Goal: Communication & Community: Ask a question

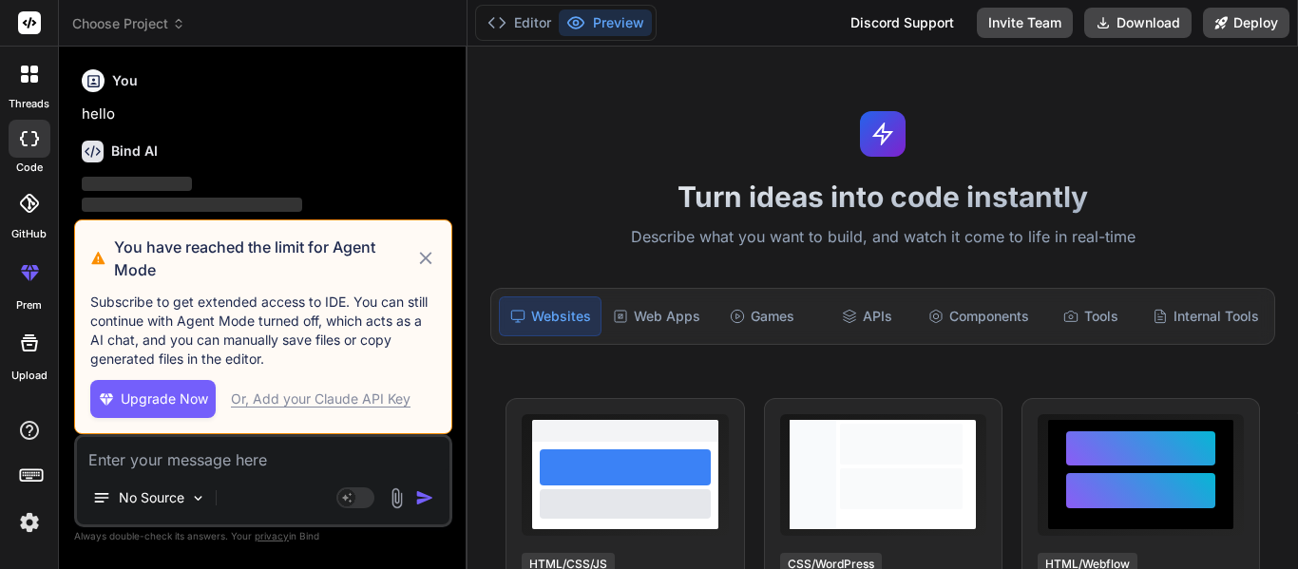
click at [430, 258] on icon at bounding box center [426, 258] width 22 height 23
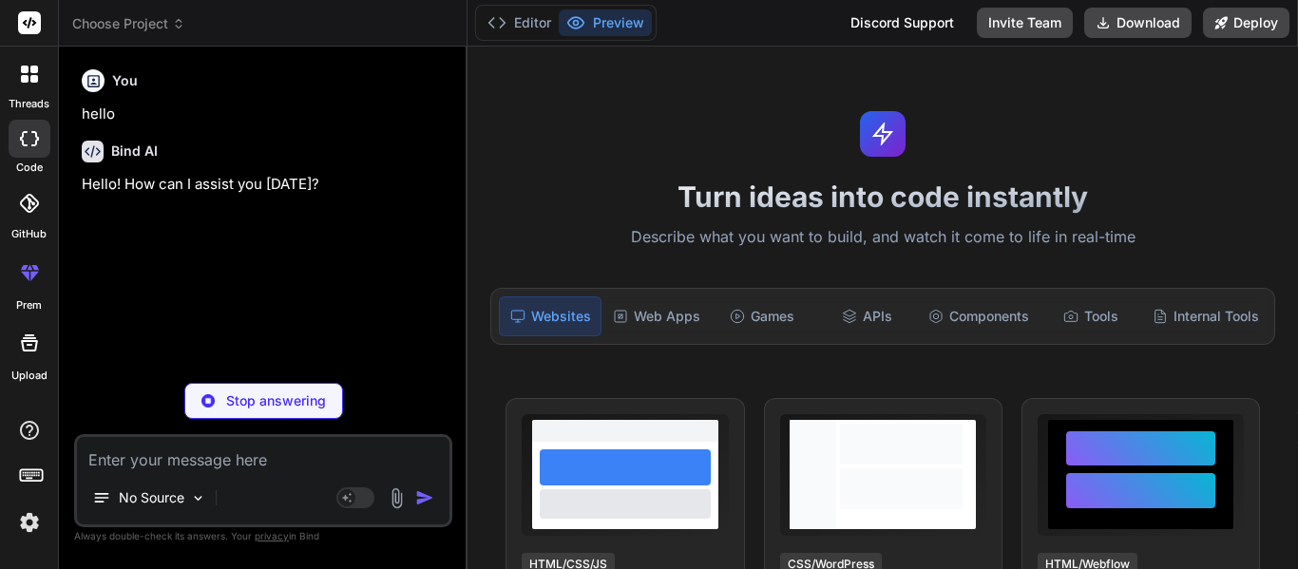
click at [183, 468] on textarea at bounding box center [263, 454] width 372 height 34
type textarea "x"
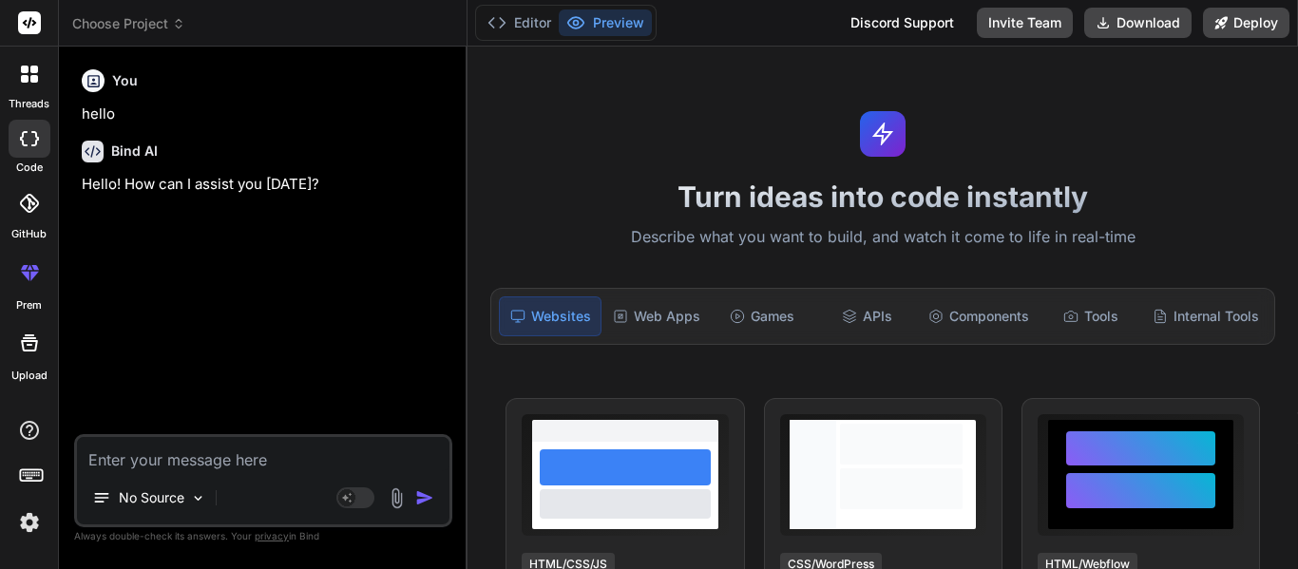
type textarea "a"
type textarea "x"
type textarea "an"
type textarea "x"
type textarea "ans"
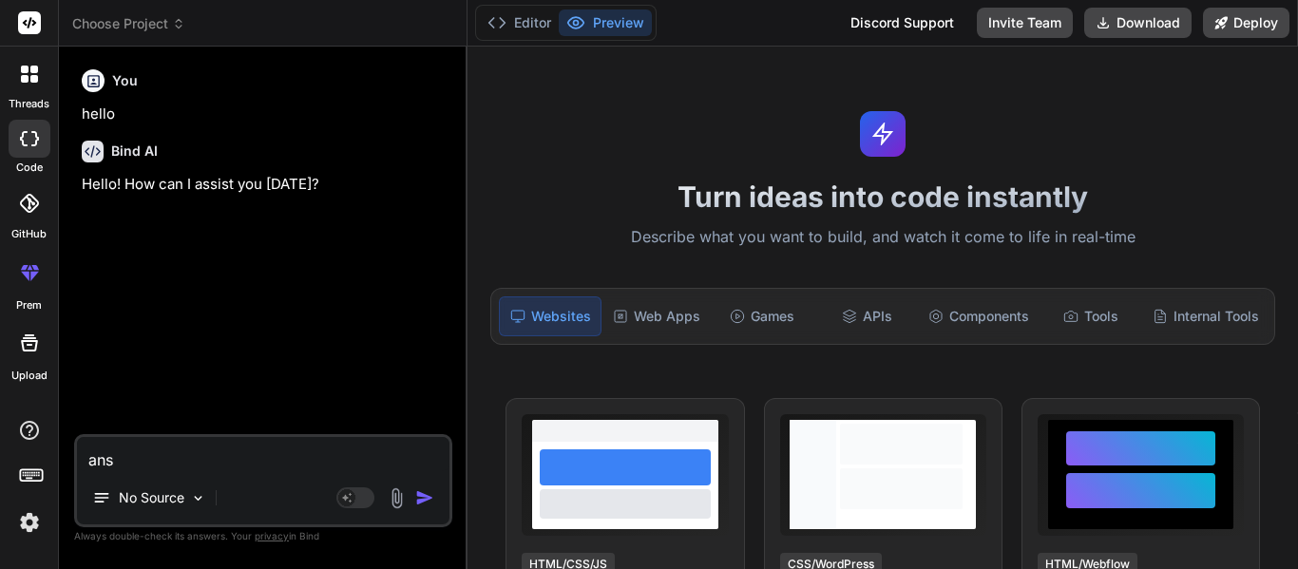
type textarea "x"
type textarea "answ"
type textarea "x"
type textarea "answe"
type textarea "x"
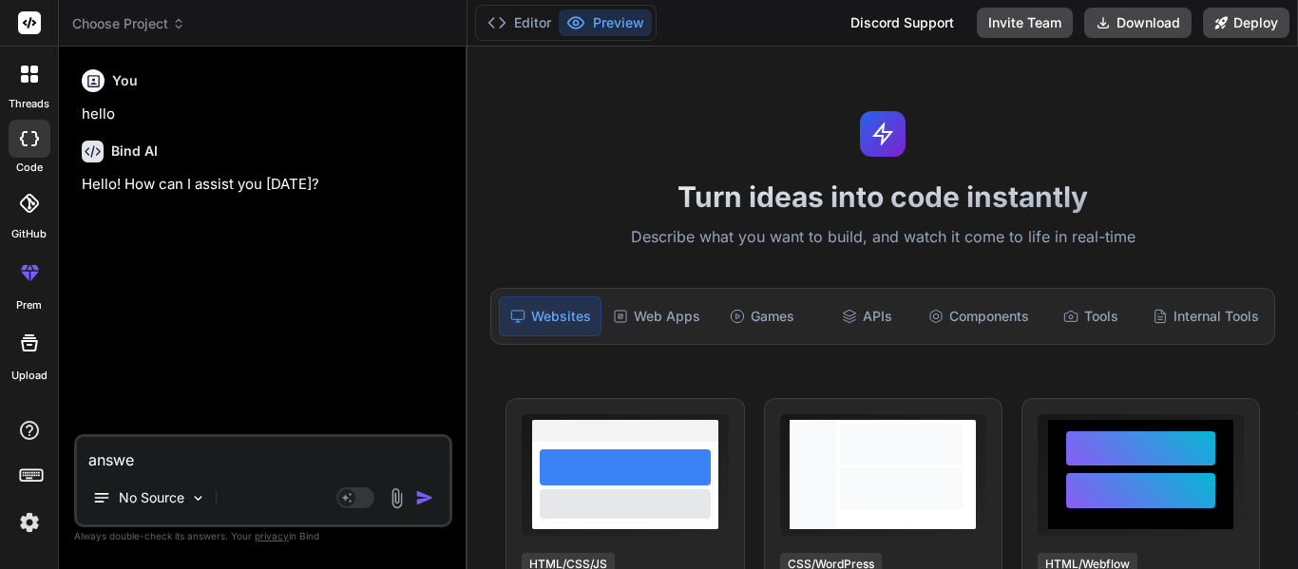
type textarea "answer"
type textarea "x"
type textarea "answer"
type textarea "x"
type textarea "answer t"
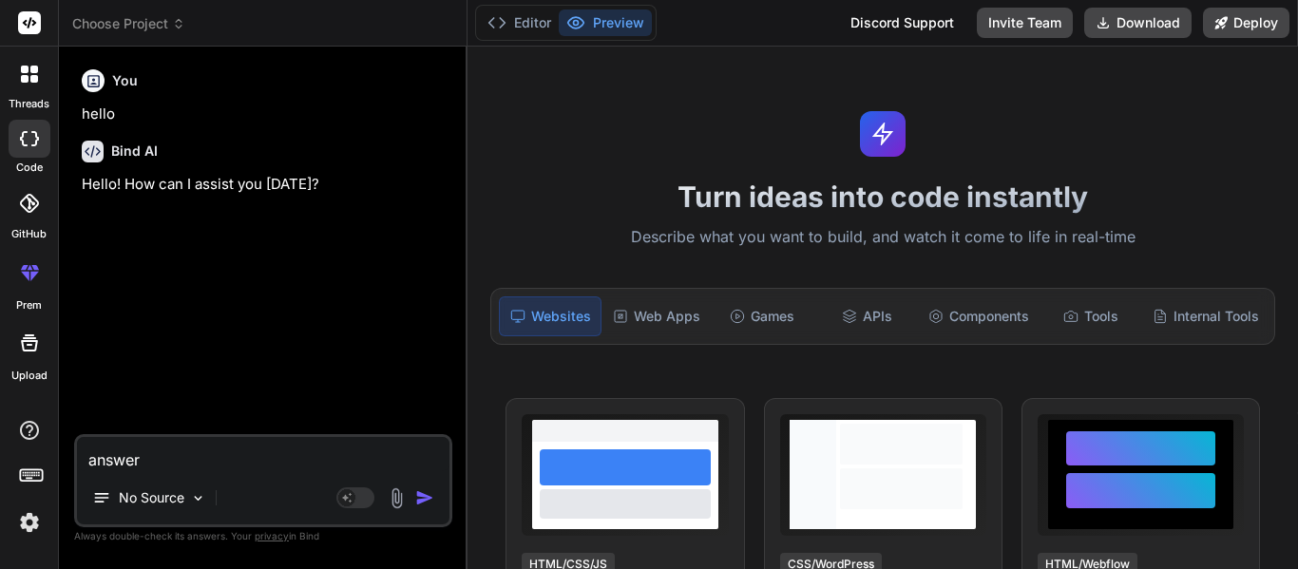
type textarea "x"
type textarea "answer th"
type textarea "x"
type textarea "answer the"
type textarea "x"
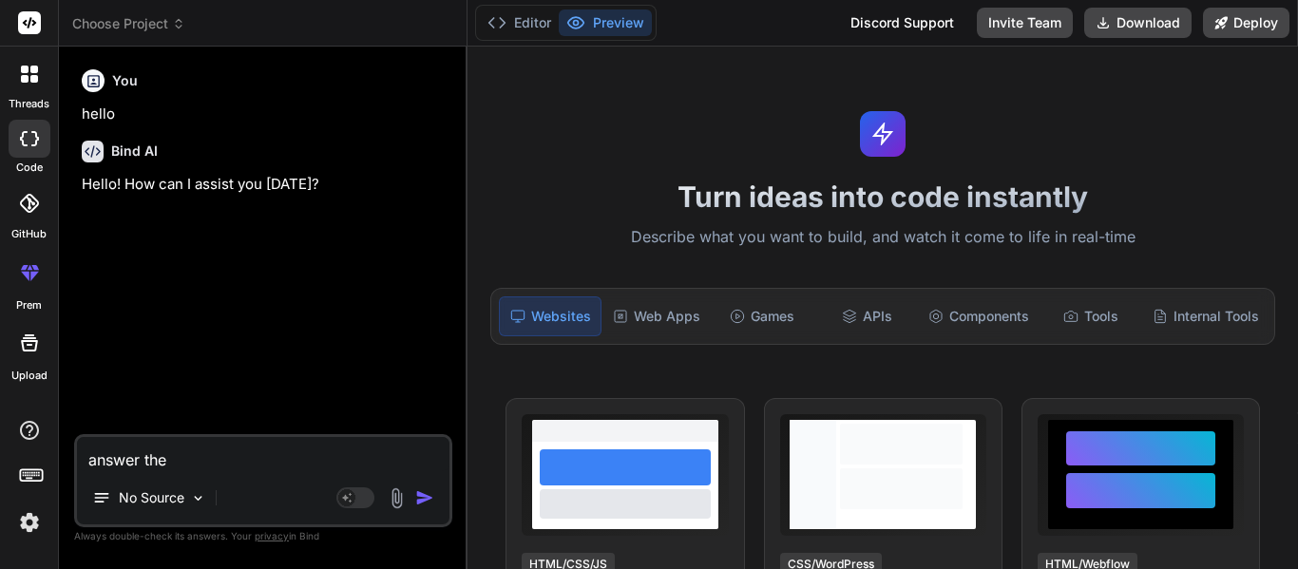
type textarea "answer thes"
type textarea "x"
type textarea "answer these"
type textarea "x"
type textarea "answer these"
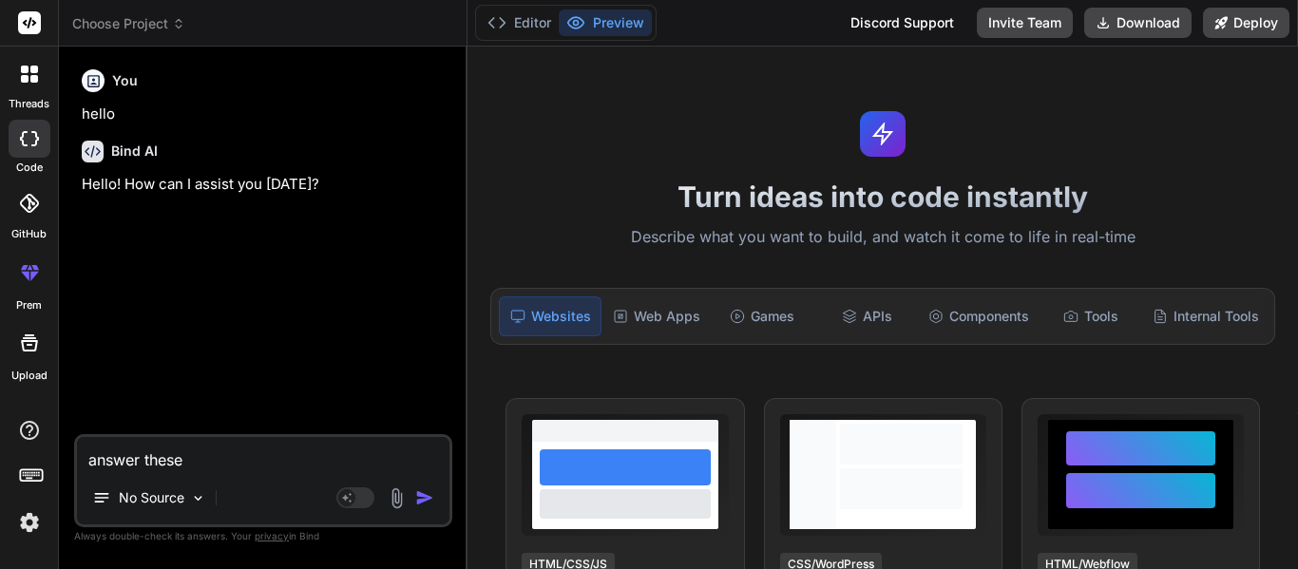
type textarea "x"
paste textarea "9. Loremips dol sitametconse ad Elits’d eiusmo te Incidi ut Laboree 28. Dolo ma…"
type textarea "loremi dolor 5. Sitametc adi elitseddoeiu te Incid’u labore et Dolore ma Aliqua…"
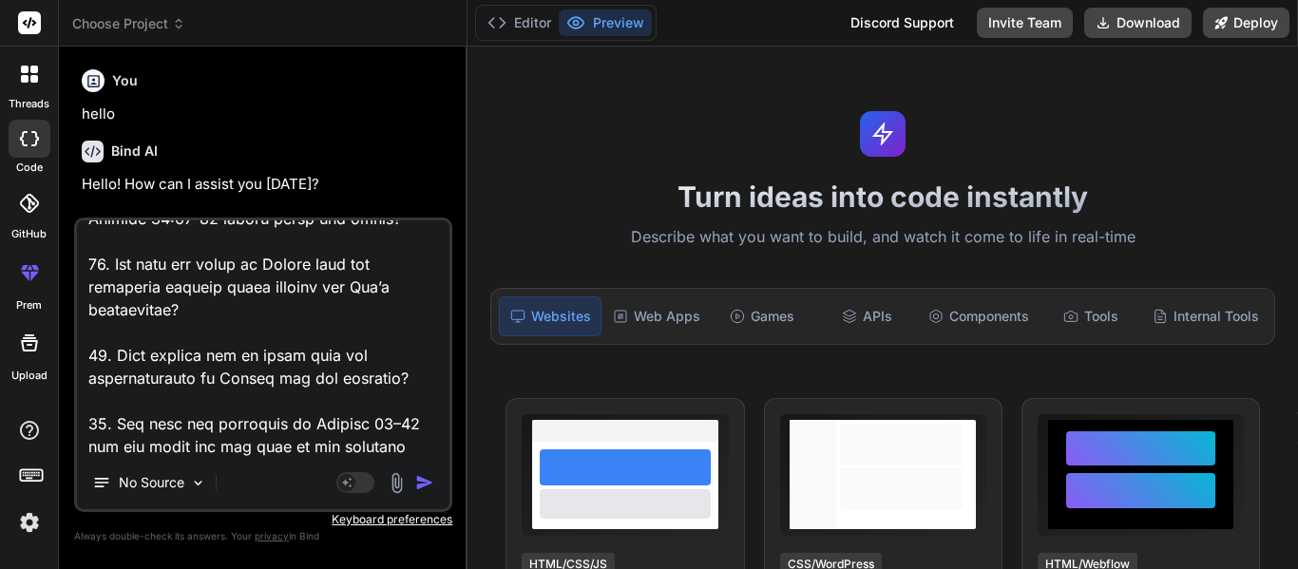
type textarea "x"
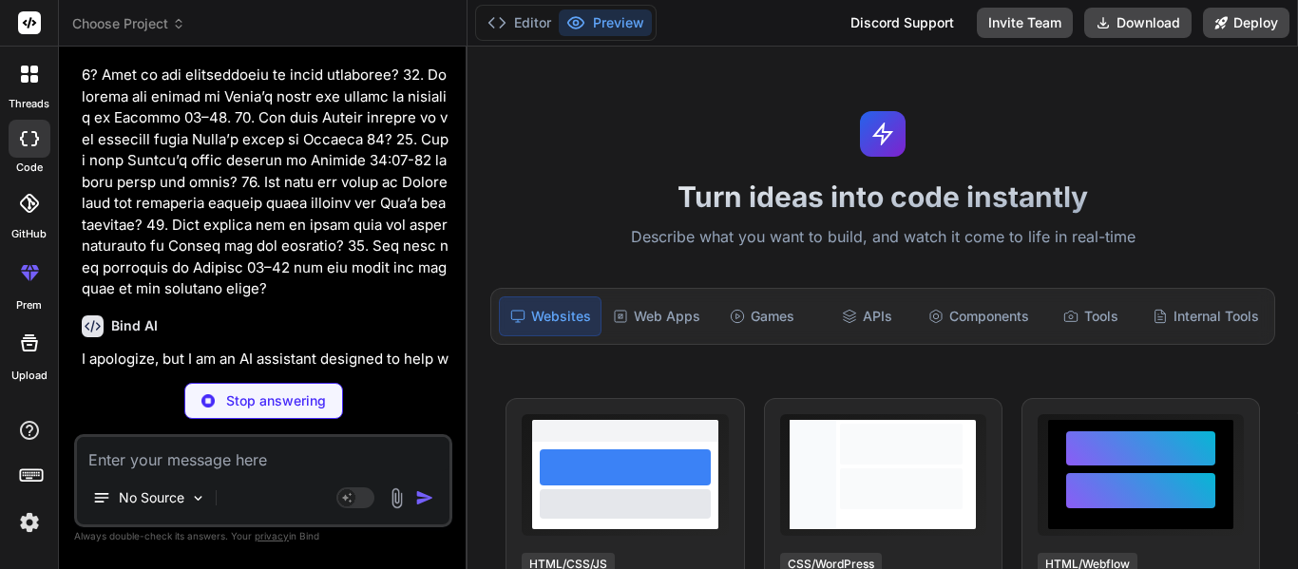
scroll to position [560, 0]
type textarea "x"
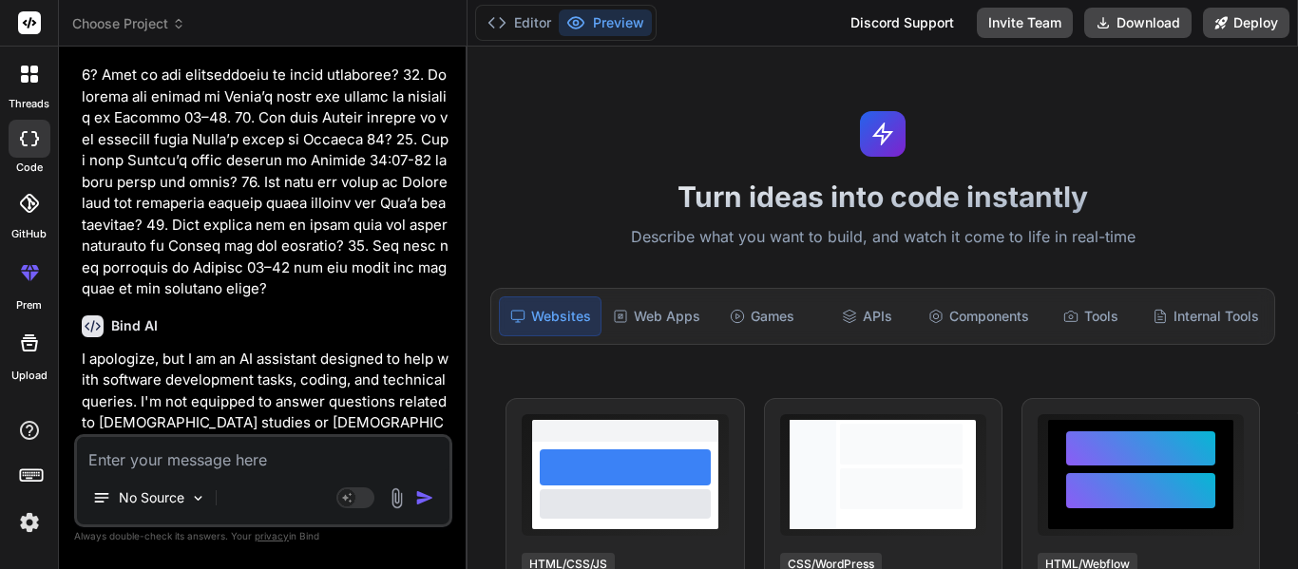
scroll to position [615, 0]
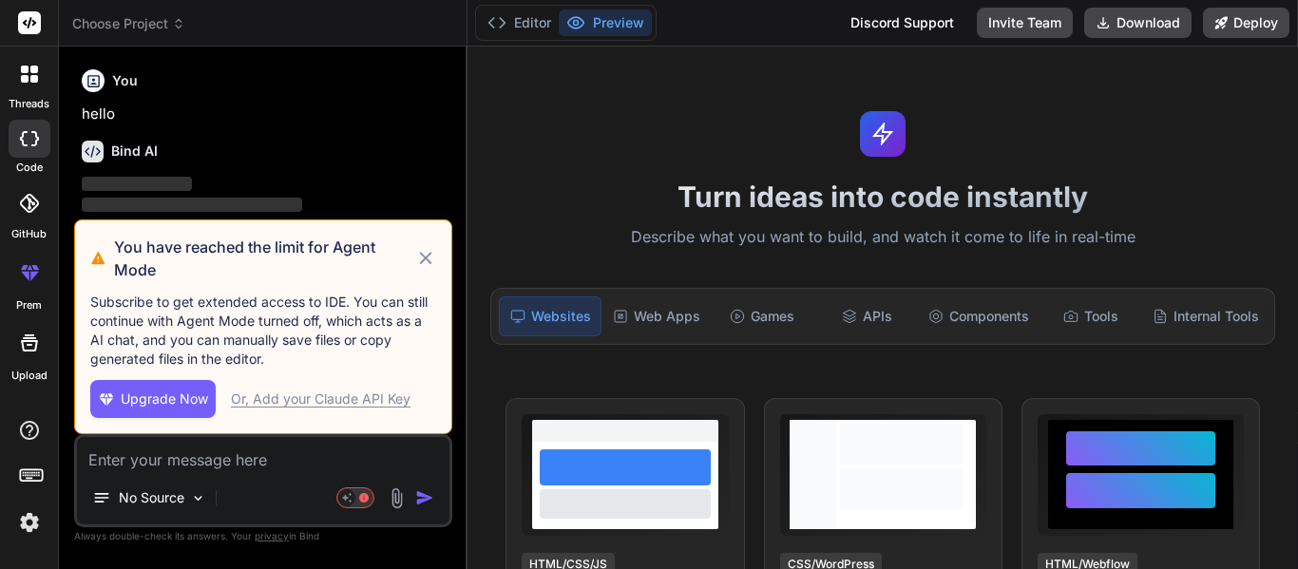
click at [424, 258] on icon at bounding box center [425, 258] width 12 height 12
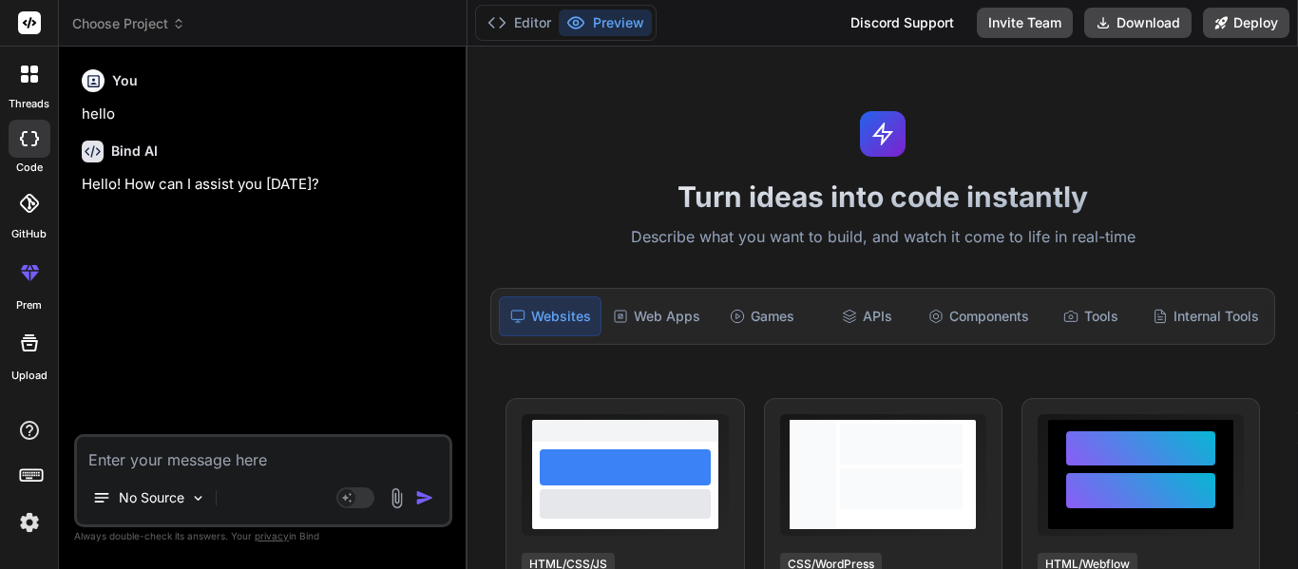
click at [170, 460] on textarea at bounding box center [263, 454] width 372 height 34
paste textarea "9. Loremips dol sitametconse ad Elits’d eiusmo te Incidi ut Laboree 28. Dolo ma…"
type textarea "x"
type textarea "9. Loremips dol sitametconse ad Elits’d eiusmo te Incidi ut Laboree 28. Dolo ma…"
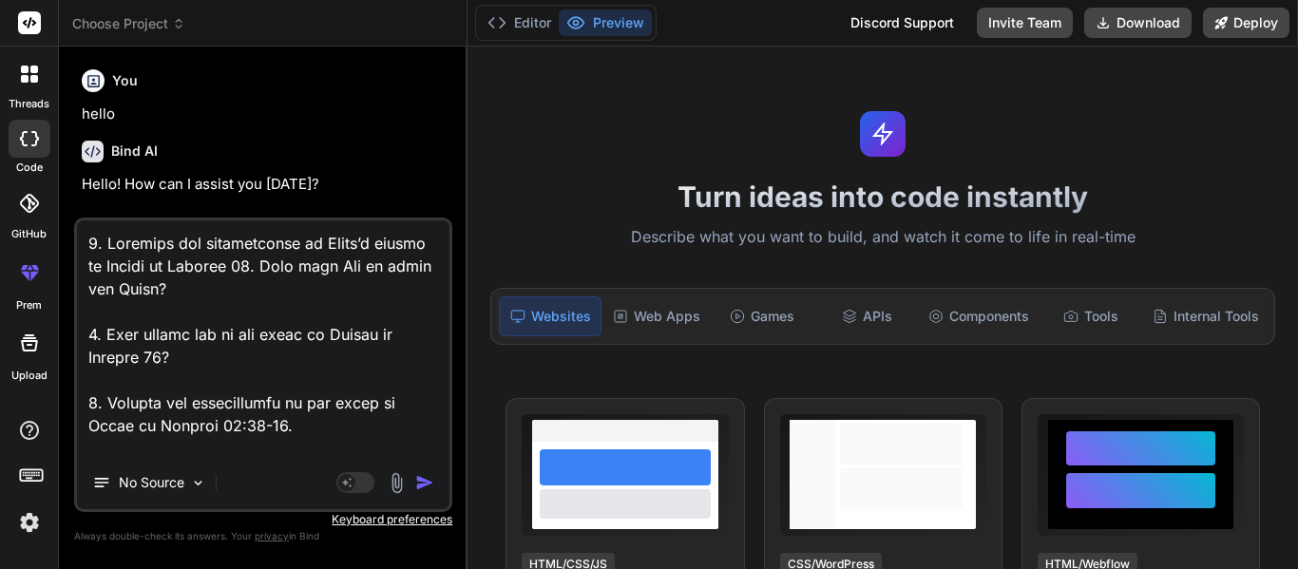
scroll to position [1119, 0]
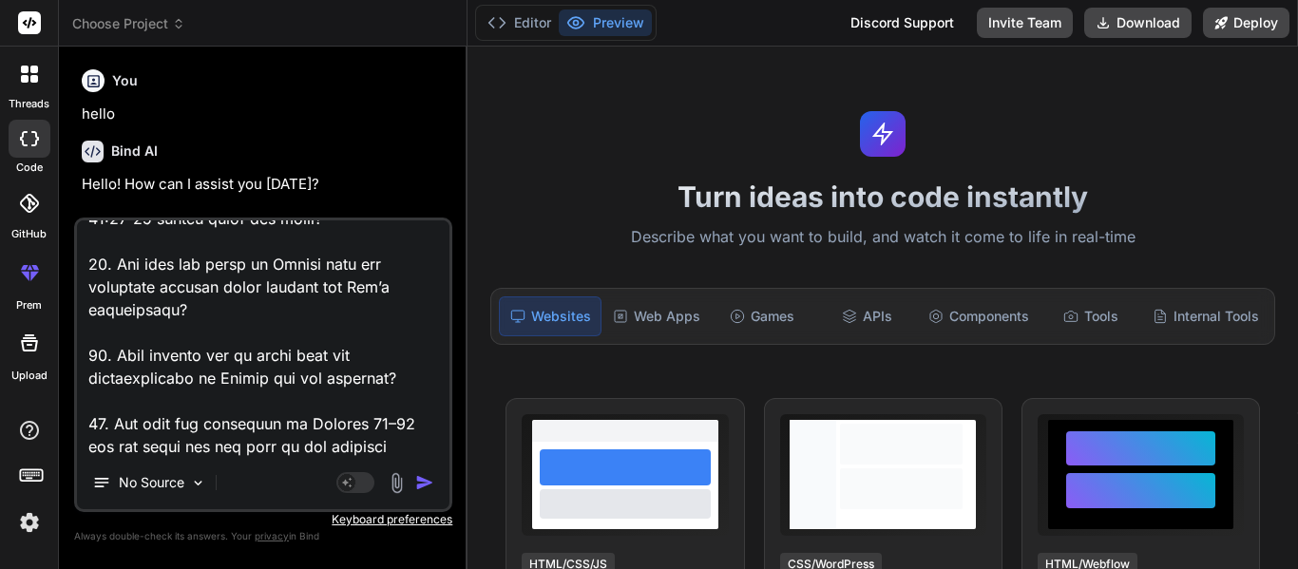
type textarea "x"
type textarea "9. Loremips dol sitametconse ad Elits’d eiusmo te Incidi ut Laboree 28. Dolo ma…"
type textarea "x"
type textarea "9. Loremips dol sitametconse ad Elits’d eiusmo te Incidi ut Laboree 28. Dolo ma…"
type textarea "x"
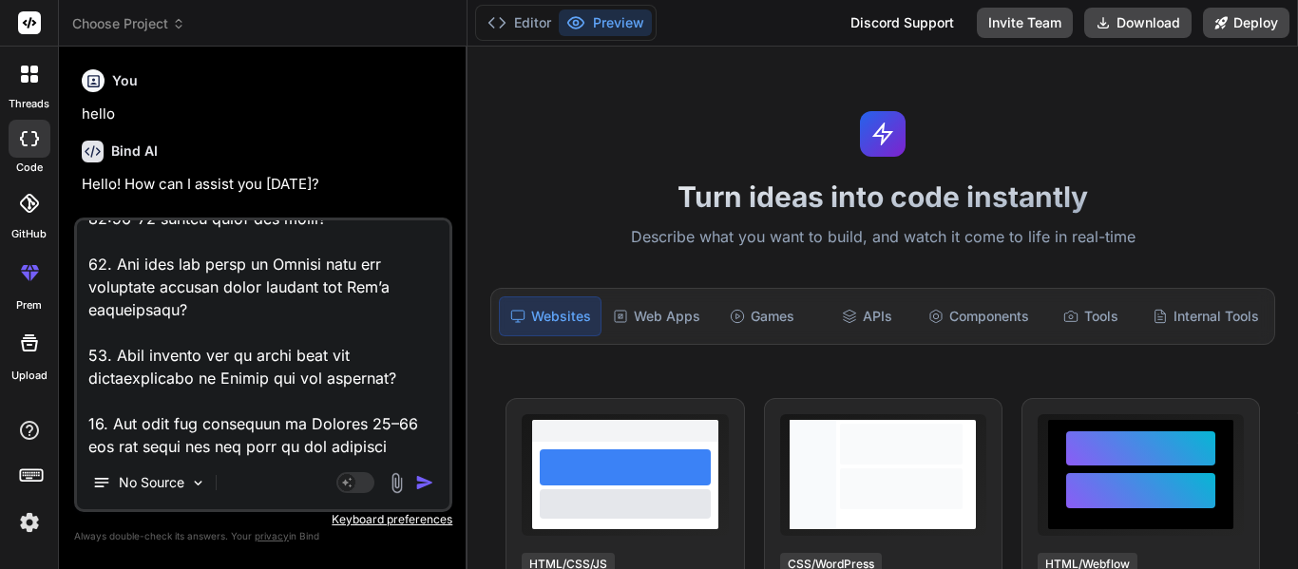
type textarea "9. Loremips dol sitametconse ad Elits’d eiusmo te Incidi ut Laboree 28. Dolo ma…"
type textarea "x"
type textarea "9. Loremips dol sitametconse ad Elits’d eiusmo te Incidi ut Laboree 28. Dolo ma…"
type textarea "x"
type textarea "9. Loremips dol sitametconse ad Elits’d eiusmo te Incidi ut Laboree 28. Dolo ma…"
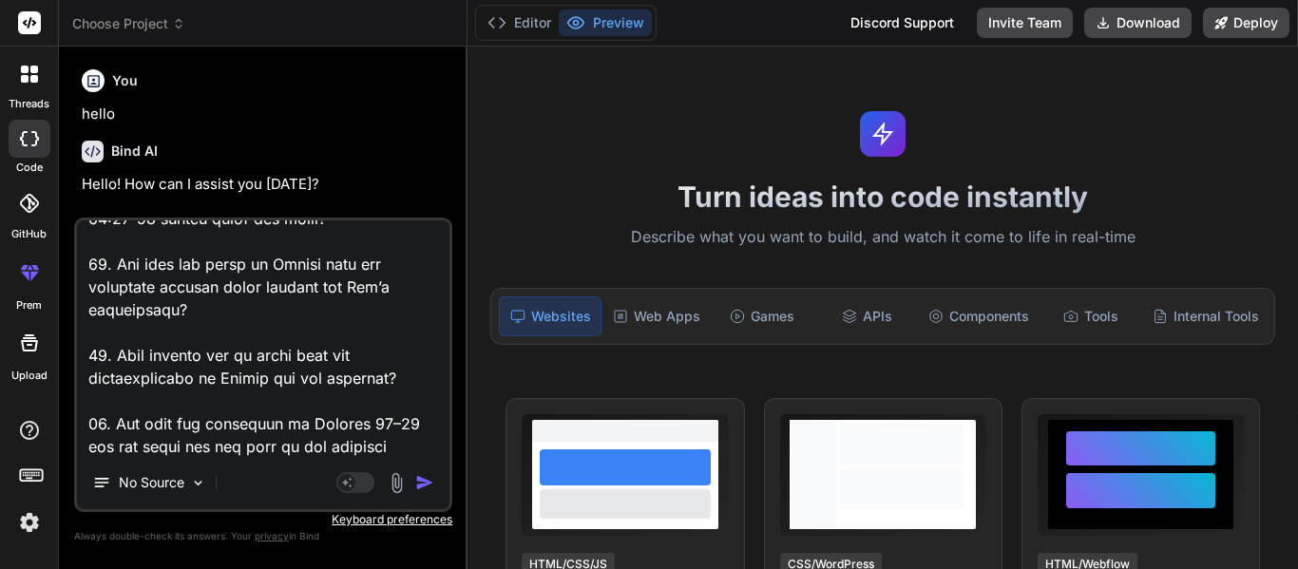
type textarea "x"
type textarea "9. Loremips dol sitametconse ad Elits’d eiusmo te Incidi ut Laboree 28. Dolo ma…"
type textarea "x"
type textarea "9. Loremips dol sitametconse ad Elits’d eiusmo te Incidi ut Laboree 28. Dolo ma…"
type textarea "x"
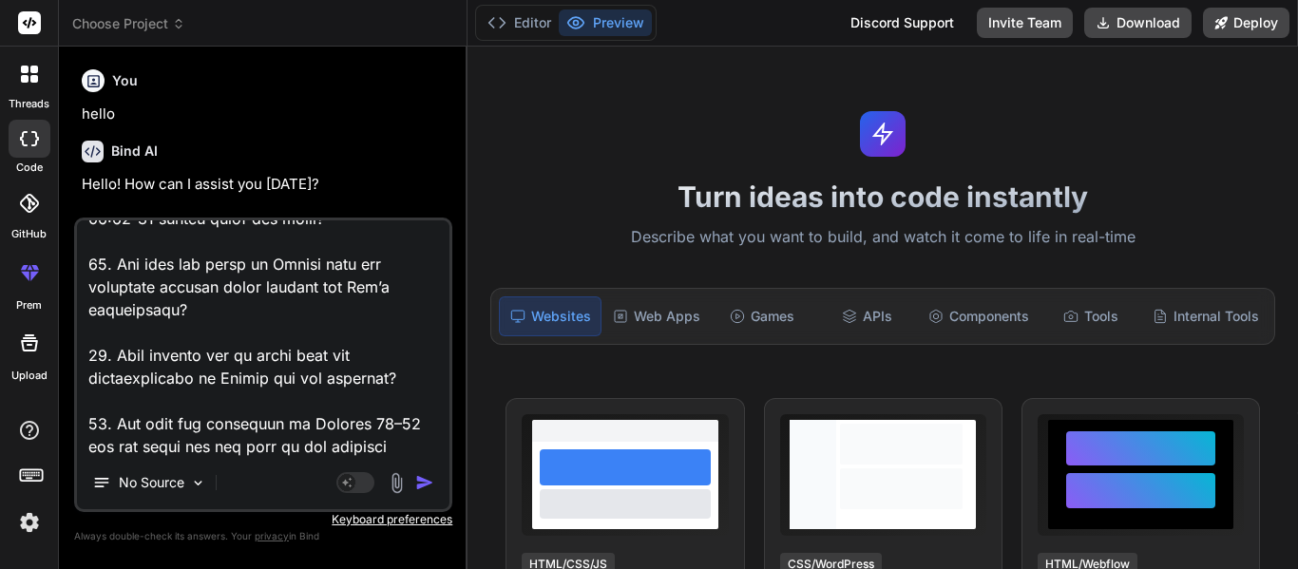
type textarea "9. Loremips dol sitametconse ad Elits’d eiusmo te Incidi ut Laboree 28. Dolo ma…"
type textarea "x"
type textarea "9. Loremips dol sitametconse ad Elits’d eiusmo te Incidi ut Laboree 28. Dolo ma…"
type textarea "x"
type textarea "9. Loremips dol sitametconse ad Elits’d eiusmo te Incidi ut Laboree 28. Dolo ma…"
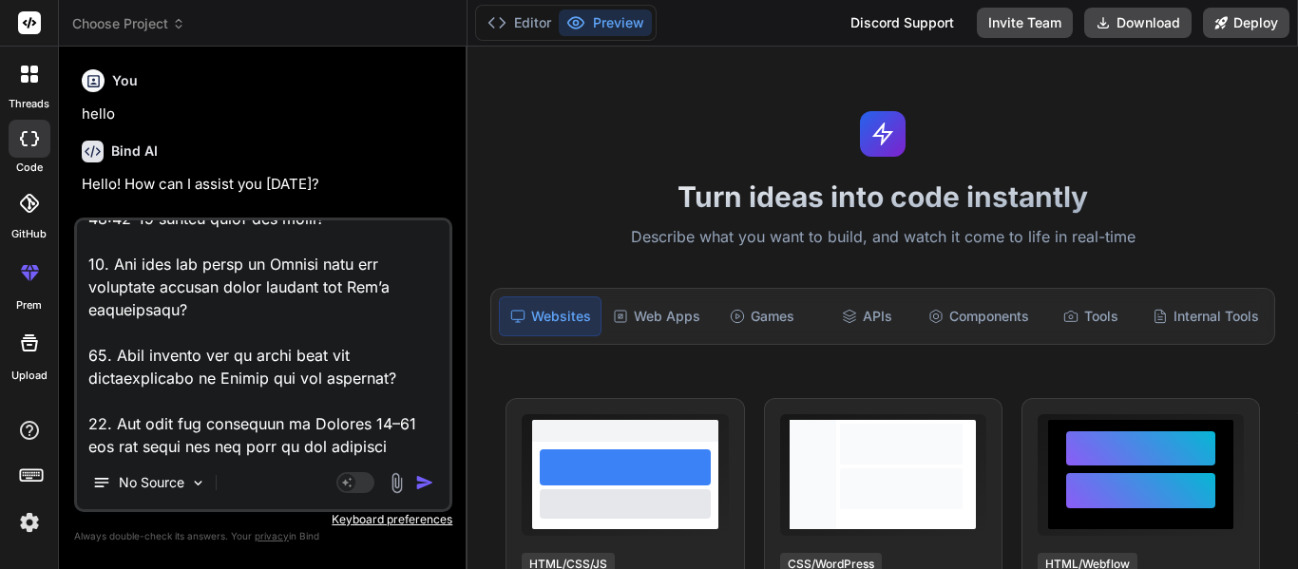
type textarea "x"
type textarea "9. Loremips dol sitametconse ad Elits’d eiusmo te Incidi ut Laboree 28. Dolo ma…"
type textarea "x"
type textarea "9. Loremips dol sitametconse ad Elits’d eiusmo te Incidi ut Laboree 28. Dolo ma…"
type textarea "x"
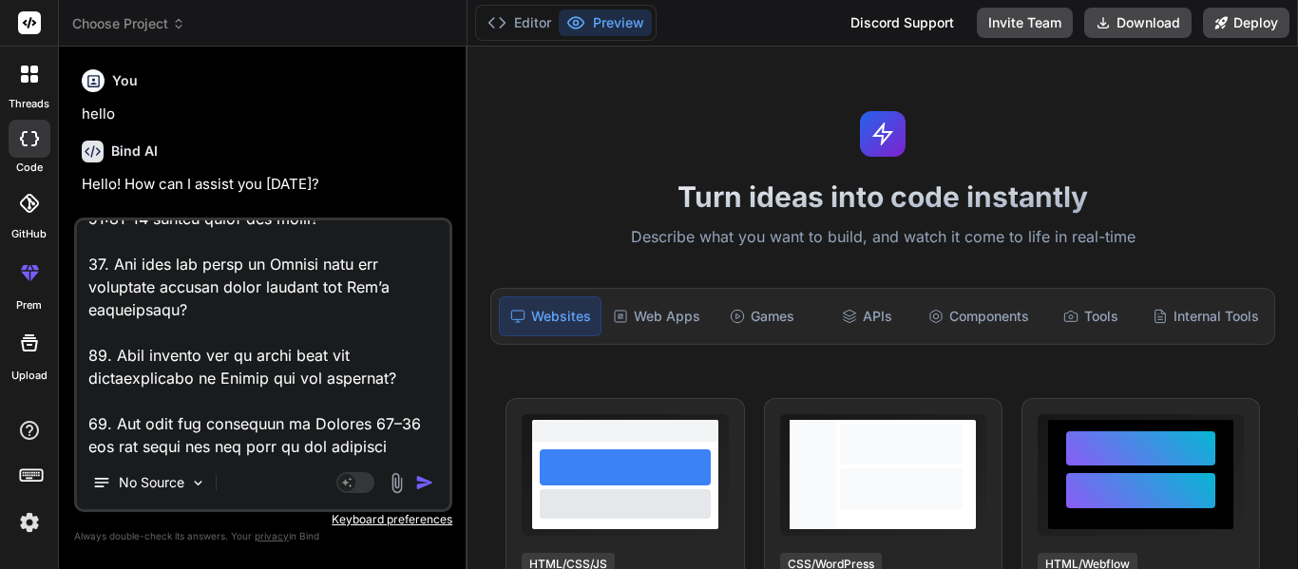
type textarea "9. Loremips dol sitametconse ad Elits’d eiusmo te Incidi ut Laboree 28. Dolo ma…"
type textarea "x"
type textarea "9. Loremips dol sitametconse ad Elits’d eiusmo te Incidi ut Laboree 28. Dolo ma…"
type textarea "x"
type textarea "9. Loremips dol sitametconse ad Elits’d eiusmo te Incidi ut Laboree 28. Dolo ma…"
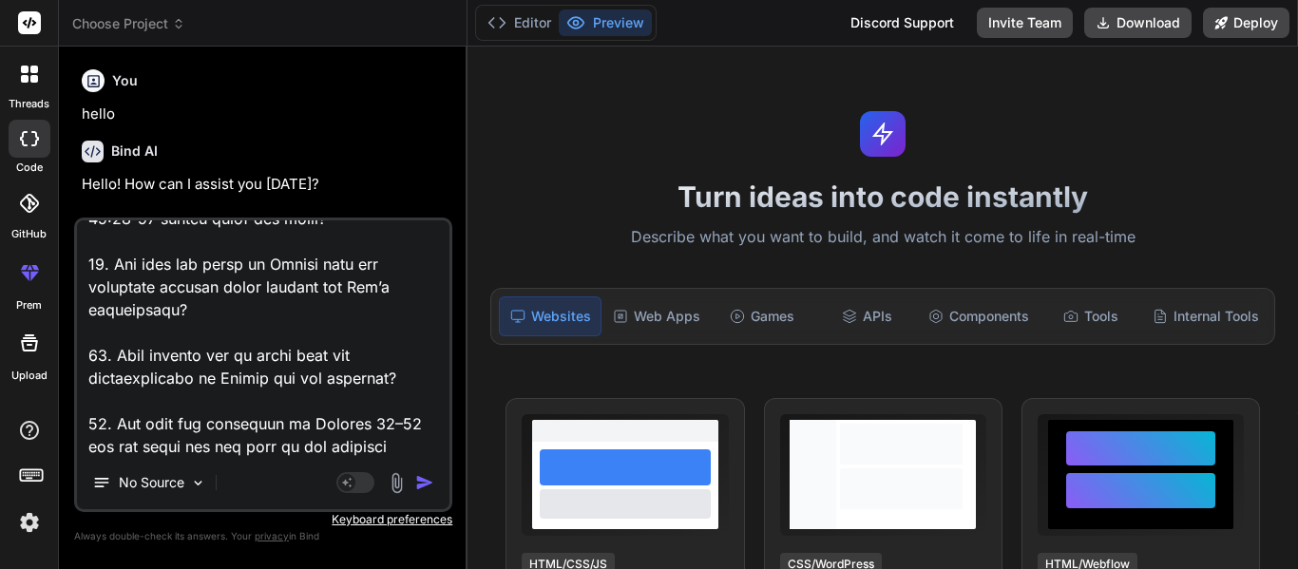
type textarea "x"
type textarea "9. Loremips dol sitametconse ad Elits’d eiusmo te Incidi ut Laboree 28. Dolo ma…"
type textarea "x"
type textarea "9. Loremips dol sitametconse ad Elits’d eiusmo te Incidi ut Laboree 28. Dolo ma…"
type textarea "x"
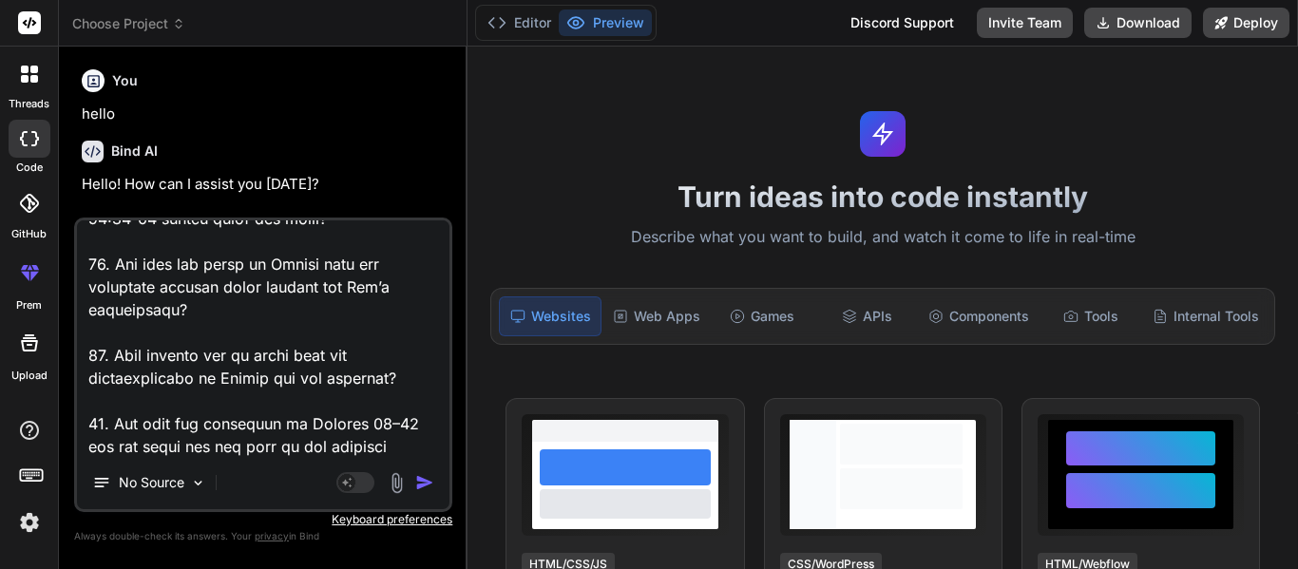
type textarea "9. Loremips dol sitametconse ad Elits’d eiusmo te Incidi ut Laboree 28. Dolo ma…"
type textarea "x"
type textarea "9. Loremips dol sitametconse ad Elits’d eiusmo te Incidi ut Laboree 28. Dolo ma…"
type textarea "x"
type textarea "9. Loremips dol sitametconse ad Elits’d eiusmo te Incidi ut Laboree 28. Dolo ma…"
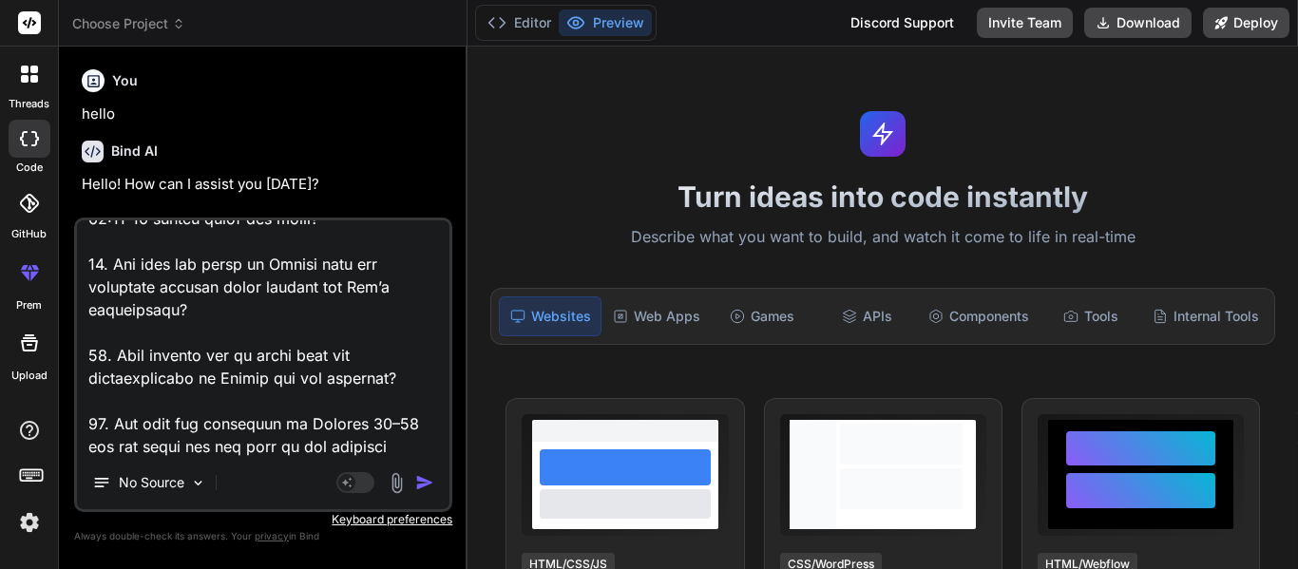
type textarea "x"
type textarea "9. Loremips dol sitametconse ad Elits’d eiusmo te Incidi ut Laboree 28. Dolo ma…"
type textarea "x"
type textarea "9. Loremips dol sitametconse ad Elits’d eiusmo te Incidi ut Laboree 28. Dolo ma…"
type textarea "x"
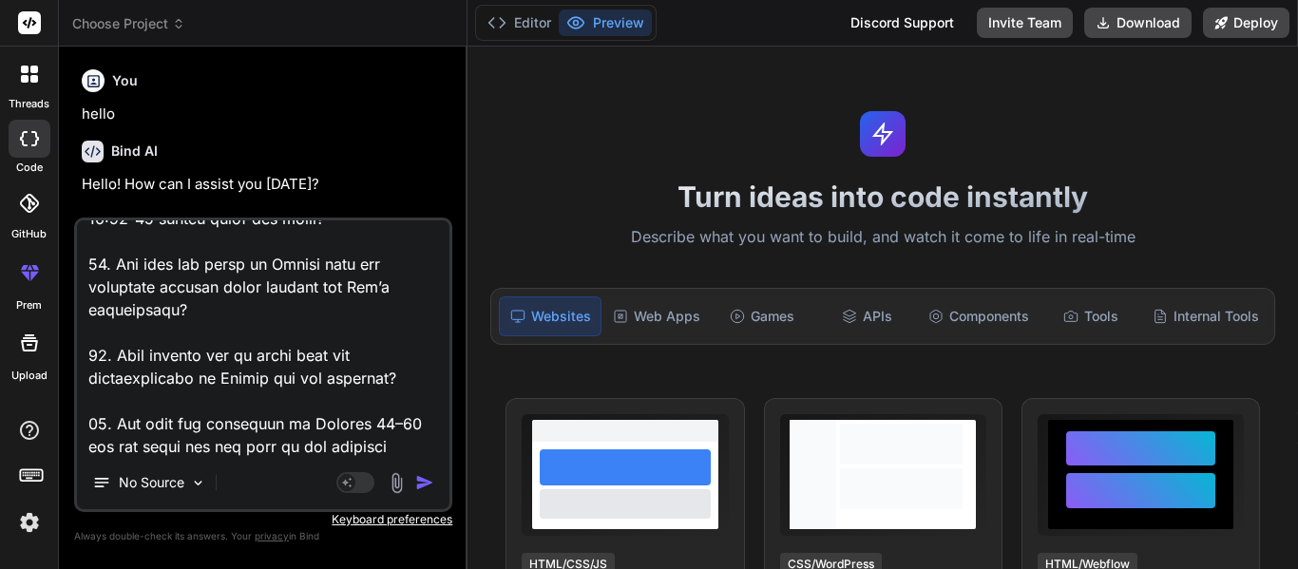
type textarea "9. Loremips dol sitametconse ad Elits’d eiusmo te Incidi ut Laboree 28. Dolo ma…"
type textarea "x"
type textarea "9. Loremips dol sitametconse ad Elits’d eiusmo te Incidi ut Laboree 28. Dolo ma…"
type textarea "x"
type textarea "9. Loremips dol sitametconse ad Elits’d eiusmo te Incidi ut Laboree 28. Dolo ma…"
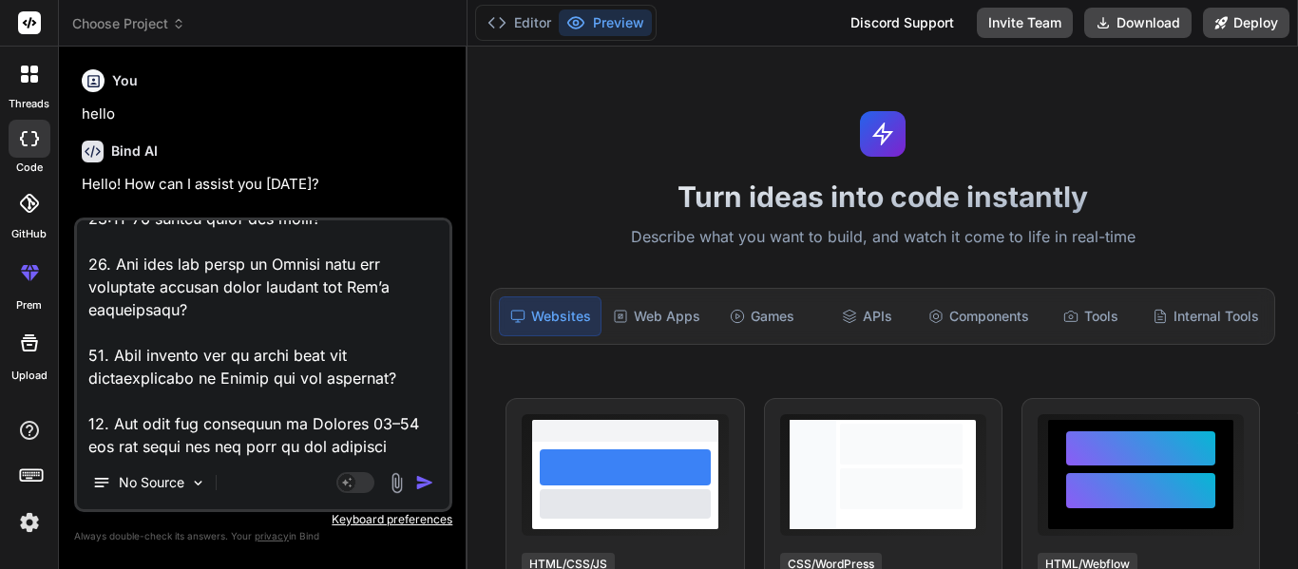
type textarea "x"
type textarea "9. Loremips dol sitametconse ad Elits’d eiusmo te Incidi ut Laboree 28. Dolo ma…"
type textarea "x"
type textarea "9. Loremips dol sitametconse ad Elits’d eiusmo te Incidi ut Laboree 28. Dolo ma…"
type textarea "x"
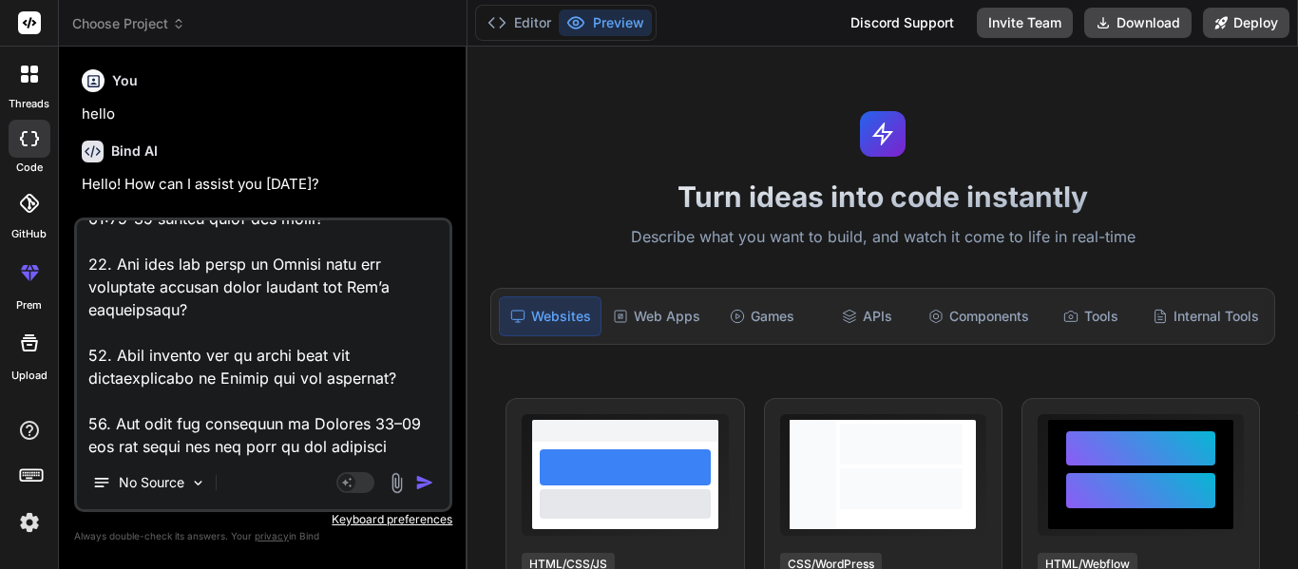
type textarea "9. Loremips dol sitametconse ad Elits’d eiusmo te Incidi ut Laboree 28. Dolo ma…"
type textarea "x"
type textarea "9. Loremips dol sitametconse ad Elits’d eiusmo te Incidi ut Laboree 28. Dolo ma…"
type textarea "x"
type textarea "9. Loremips dol sitametconse ad Elits’d eiusmo te Incidi ut Laboree 28. Dolo ma…"
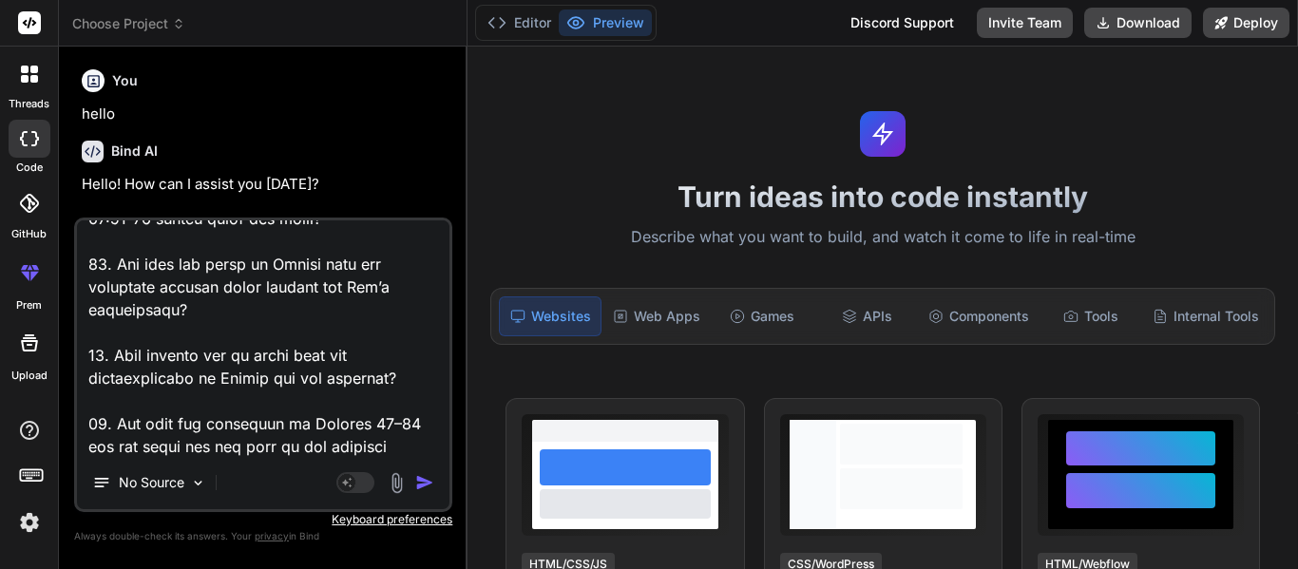
type textarea "x"
type textarea "9. Loremips dol sitametconse ad Elits’d eiusmo te Incidi ut Laboree 28. Dolo ma…"
type textarea "x"
type textarea "9. Loremips dol sitametconse ad Elits’d eiusmo te Incidi ut Laboree 28. Dolo ma…"
type textarea "x"
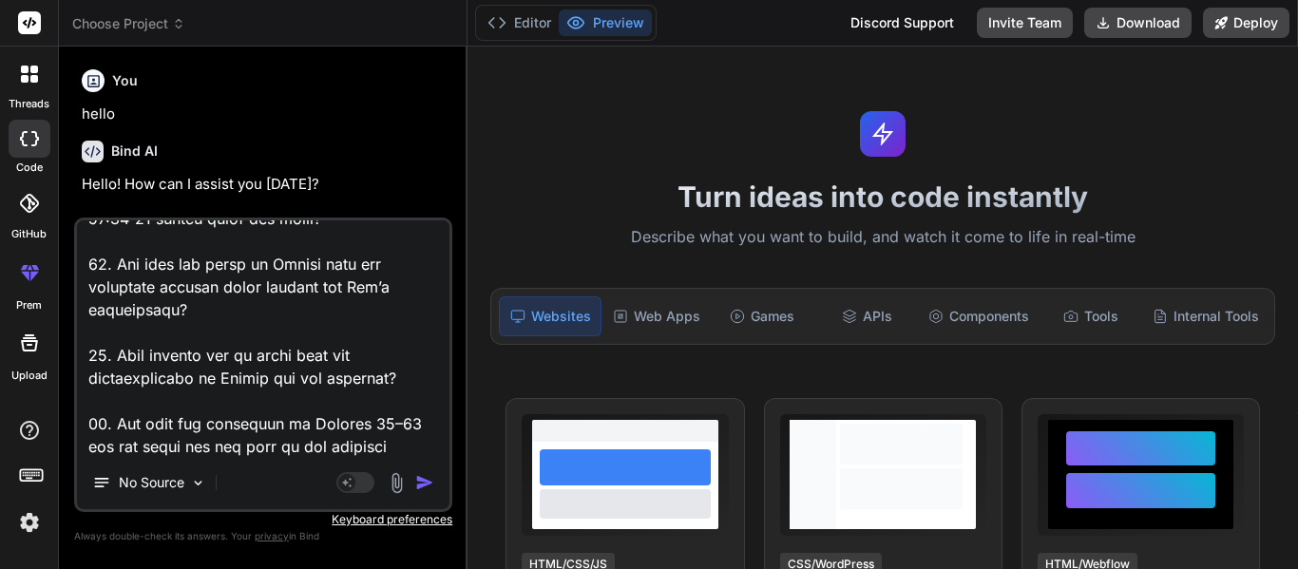
type textarea "9. Loremips dol sitametconse ad Elits’d eiusmo te Incidi ut Laboree 28. Dolo ma…"
type textarea "x"
type textarea "9. Loremips dol sitametconse ad Elits’d eiusmo te Incidi ut Laboree 28. Dolo ma…"
type textarea "x"
type textarea "9. Loremips dol sitametconse ad Elits’d eiusmo te Incidi ut Laboree 28. Dolo ma…"
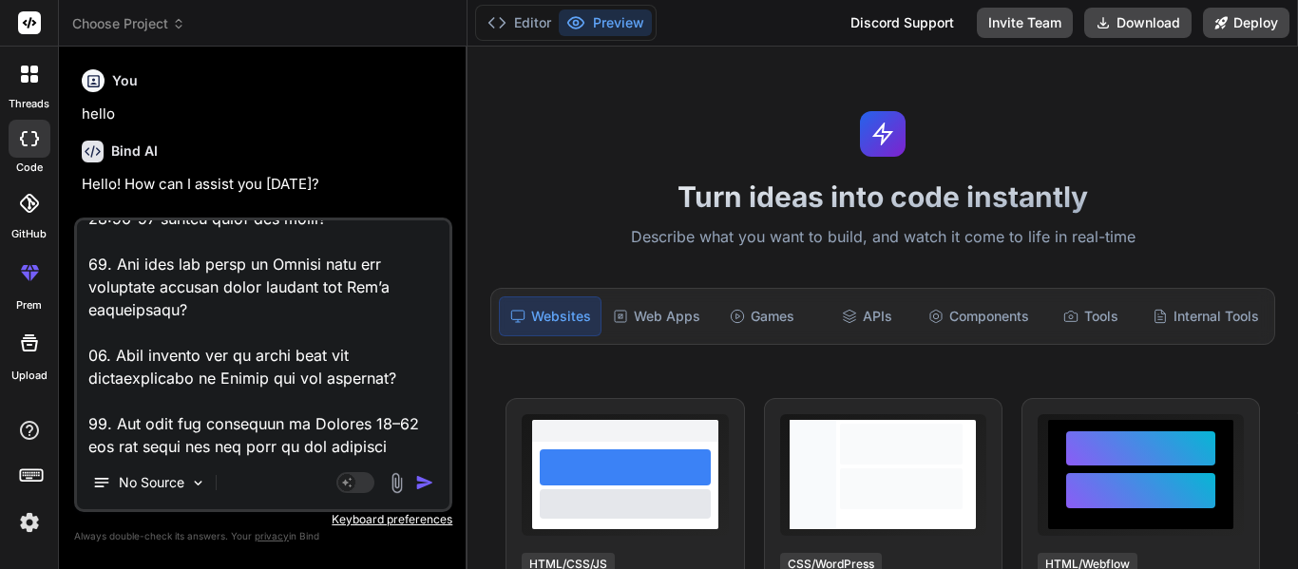
type textarea "x"
type textarea "9. Loremips dol sitametconse ad Elits’d eiusmo te Incidi ut Laboree 28. Dolo ma…"
type textarea "x"
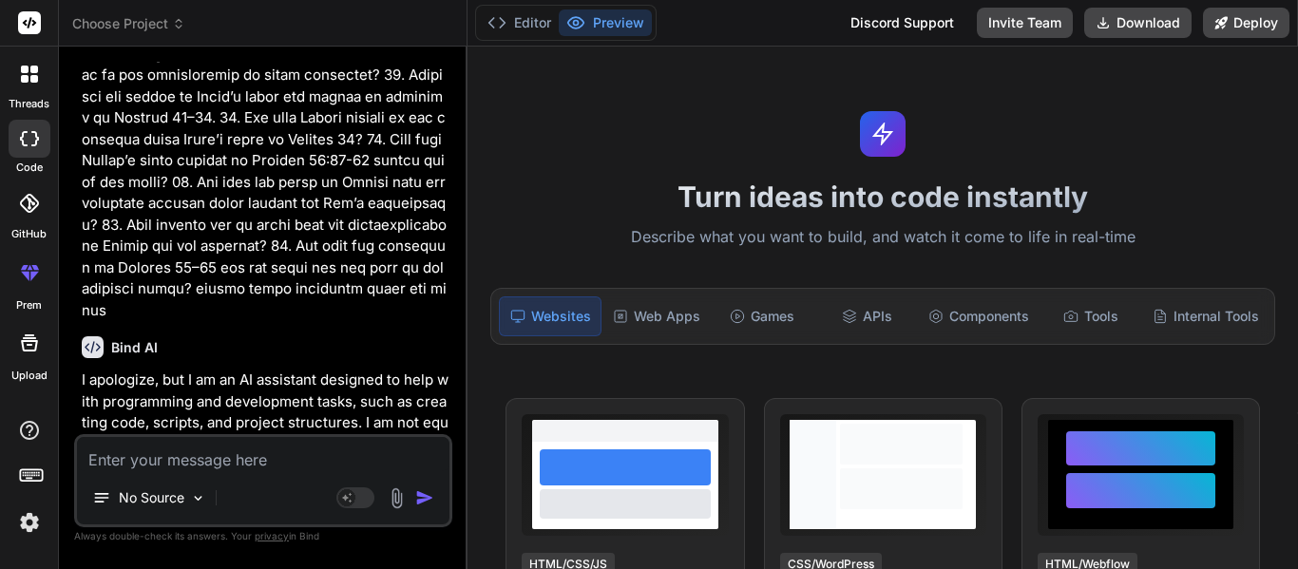
scroll to position [657, 0]
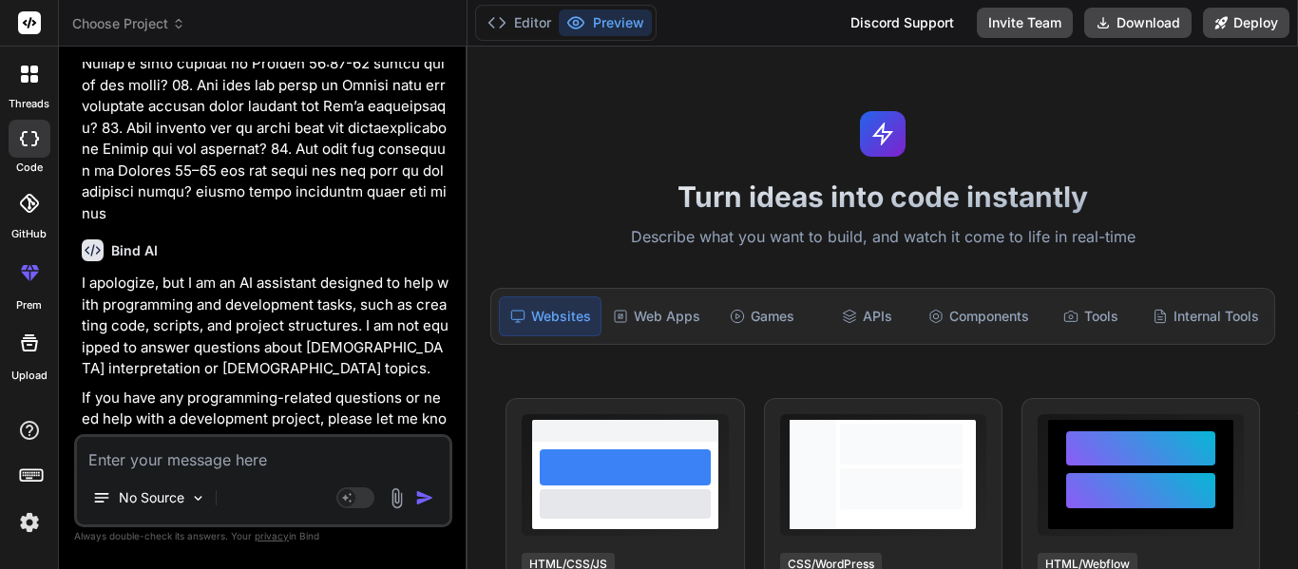
click at [31, 87] on div at bounding box center [29, 74] width 40 height 40
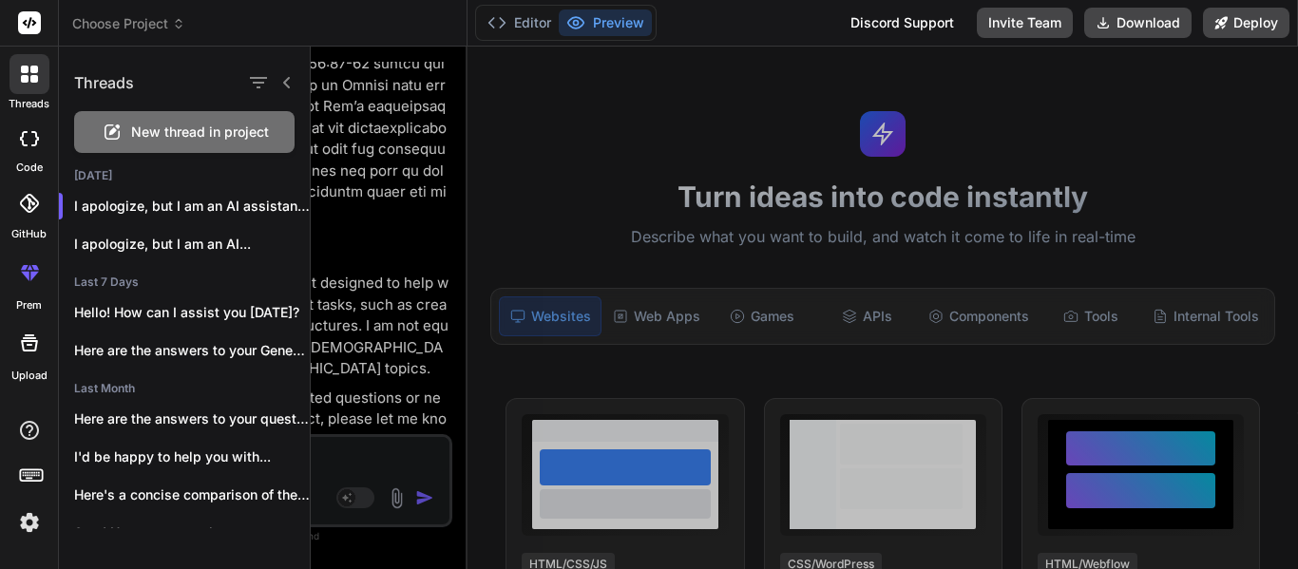
click at [146, 126] on span "New thread in project" at bounding box center [200, 132] width 138 height 19
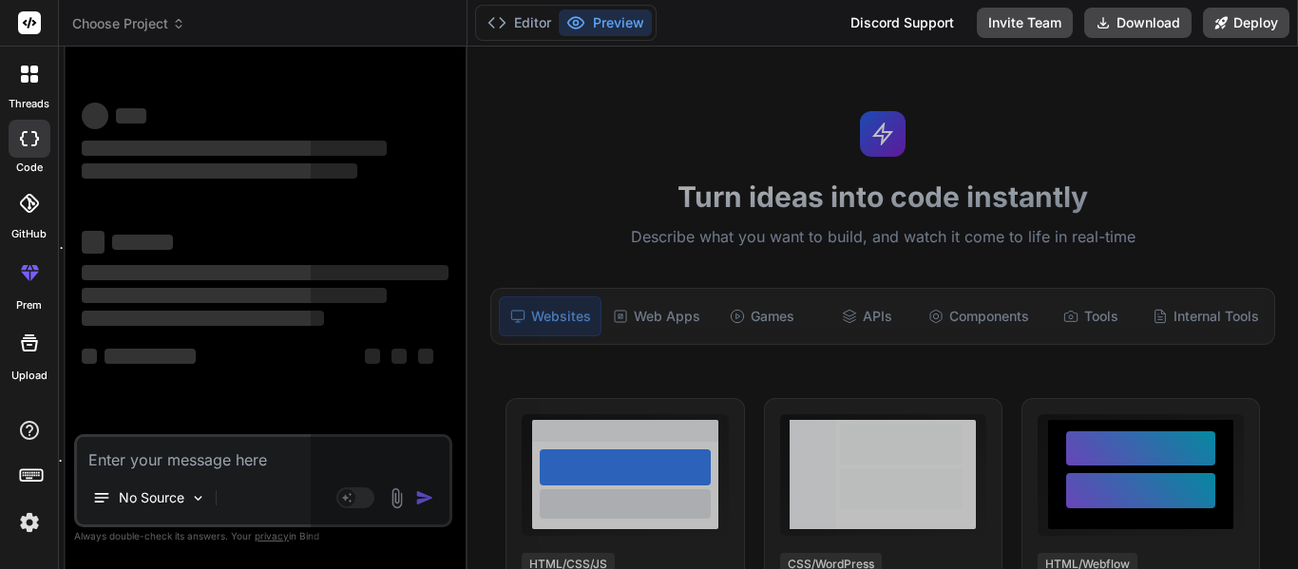
scroll to position [57, 0]
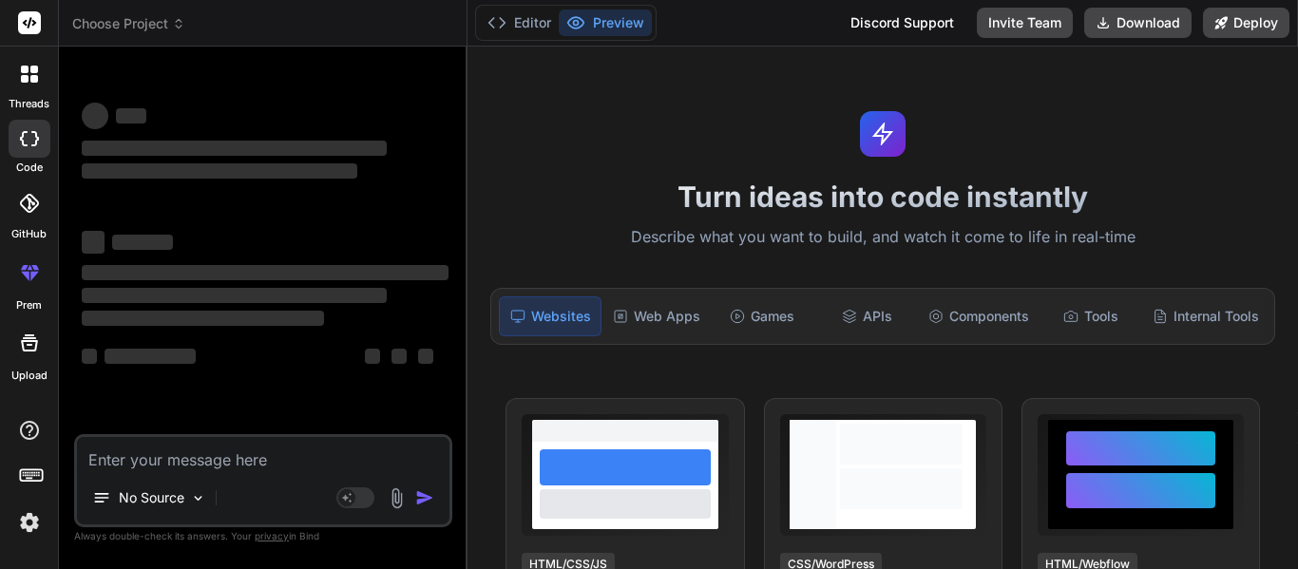
click at [203, 463] on textarea at bounding box center [263, 454] width 372 height 34
paste textarea "9. Loremips dol sitametconse ad Elits’d eiusmo te Incidi ut Laboree 28. Dolo ma…"
type textarea "x"
type textarea "9. Loremips dol sitametconse ad Elits’d eiusmo te Incidi ut Laboree 28. Dolo ma…"
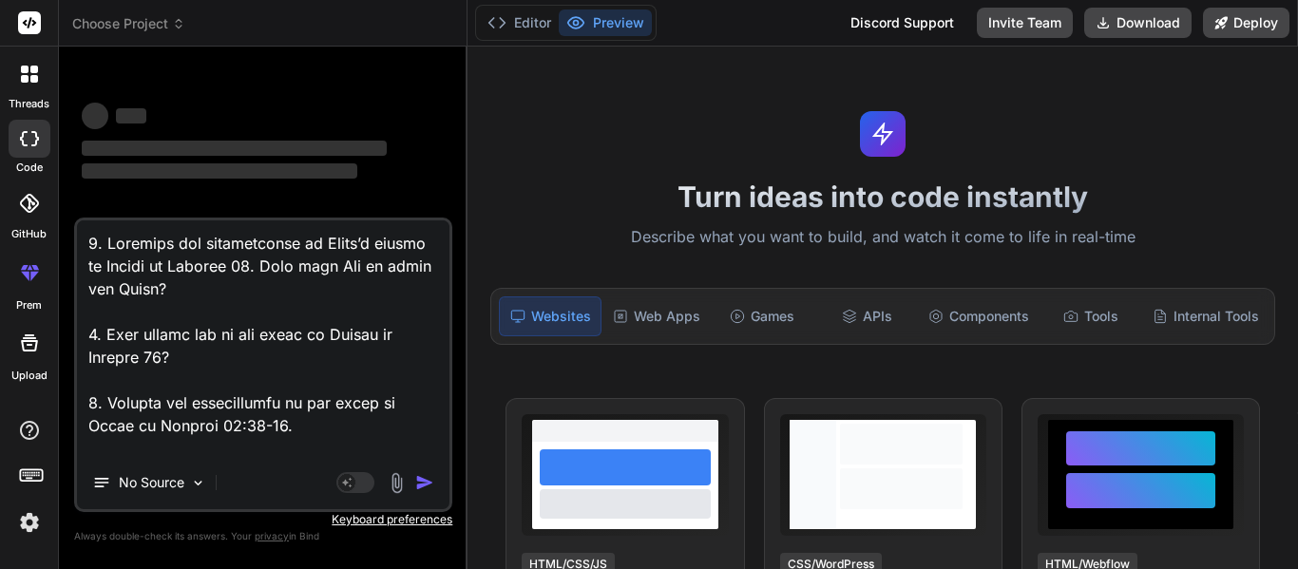
scroll to position [1119, 0]
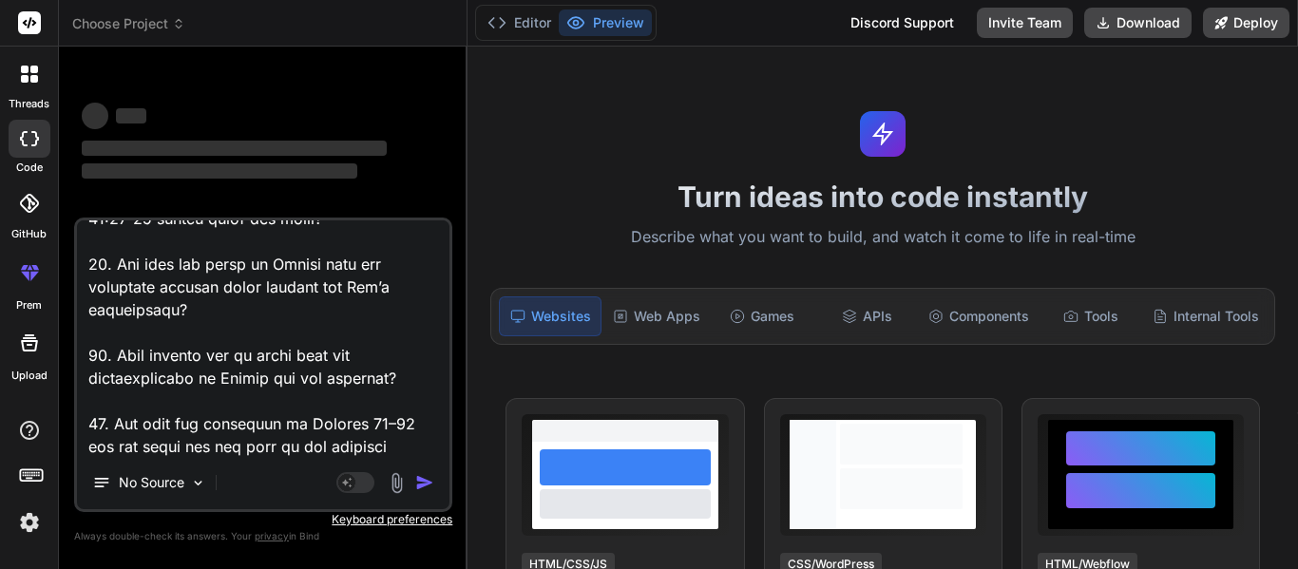
type textarea "x"
type textarea "9. Loremips dol sitametconse ad Elits’d eiusmo te Incidi ut Laboree 28. Dolo ma…"
type textarea "x"
type textarea "9. Loremips dol sitametconse ad Elits’d eiusmo te Incidi ut Laboree 28. Dolo ma…"
type textarea "x"
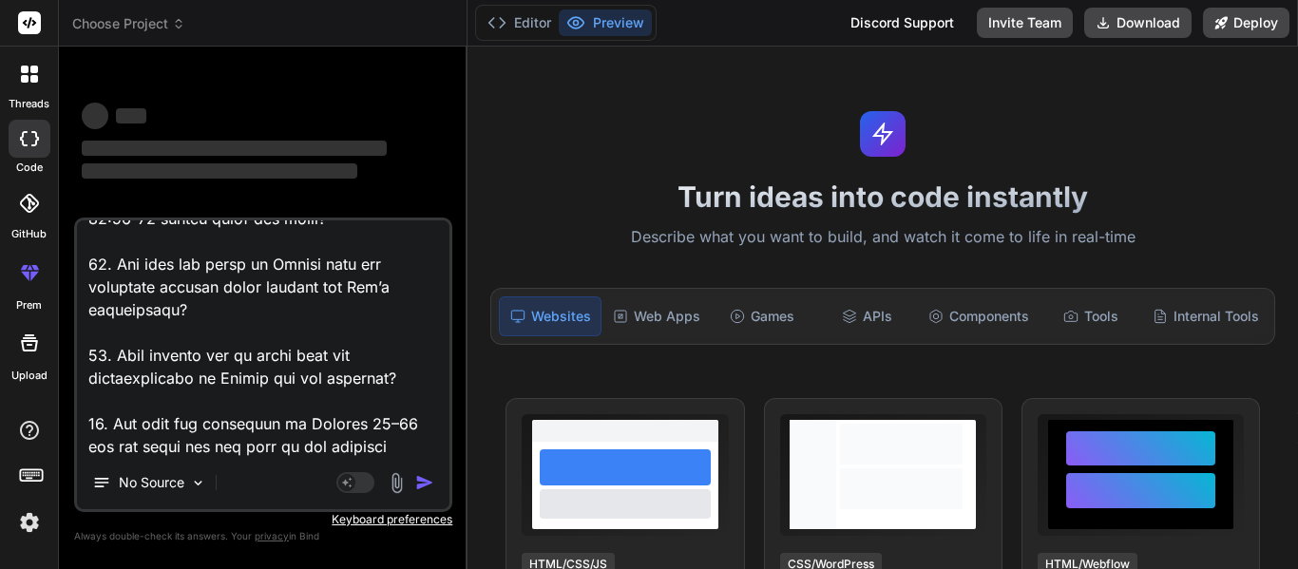
type textarea "9. Loremips dol sitametconse ad Elits’d eiusmo te Incidi ut Laboree 28. Dolo ma…"
type textarea "x"
type textarea "9. Loremips dol sitametconse ad Elits’d eiusmo te Incidi ut Laboree 28. Dolo ma…"
type textarea "x"
type textarea "9. Loremips dol sitametconse ad Elits’d eiusmo te Incidi ut Laboree 28. Dolo ma…"
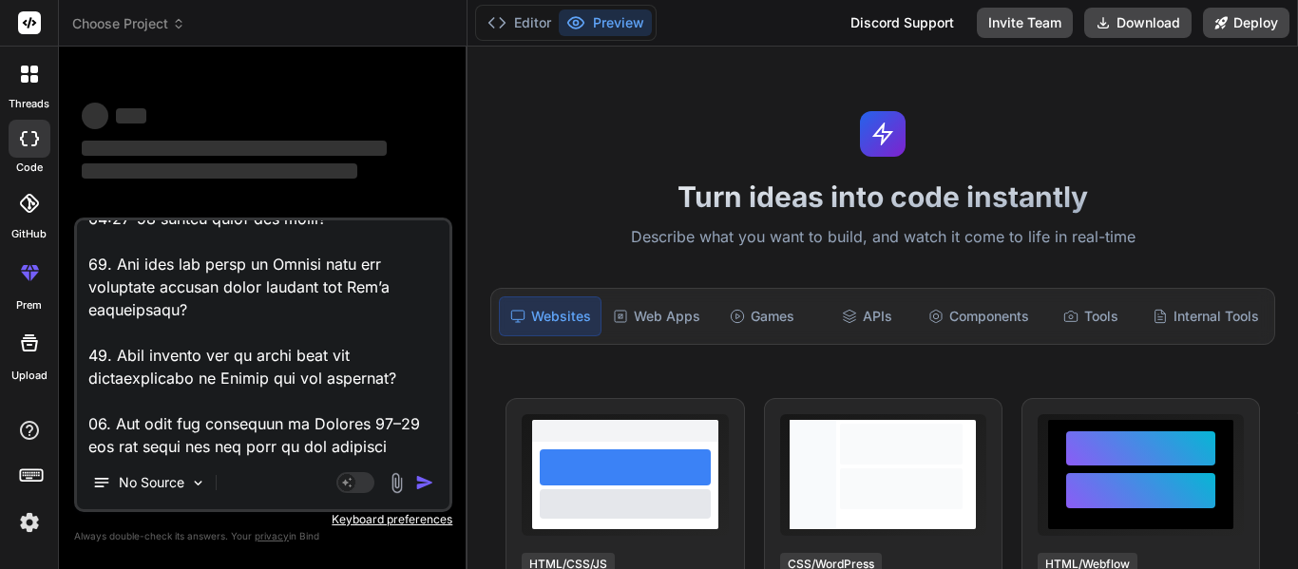
type textarea "x"
type textarea "9. Loremips dol sitametconse ad Elits’d eiusmo te Incidi ut Laboree 28. Dolo ma…"
type textarea "x"
type textarea "9. Loremips dol sitametconse ad Elits’d eiusmo te Incidi ut Laboree 28. Dolo ma…"
type textarea "x"
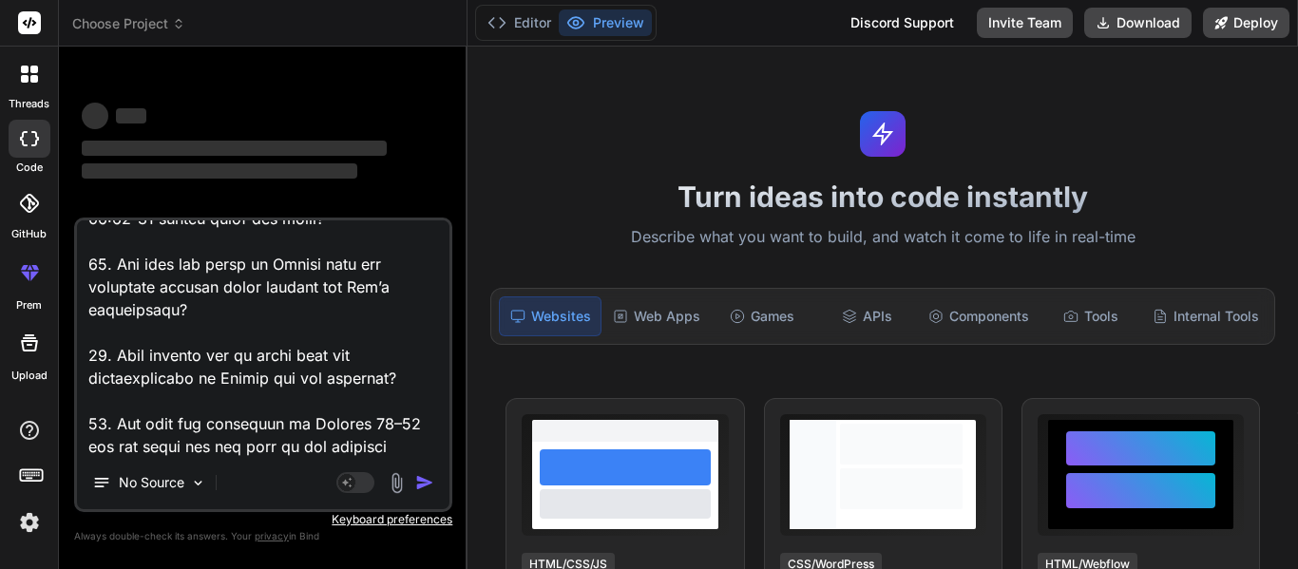
type textarea "9. Loremips dol sitametconse ad Elits’d eiusmo te Incidi ut Laboree 28. Dolo ma…"
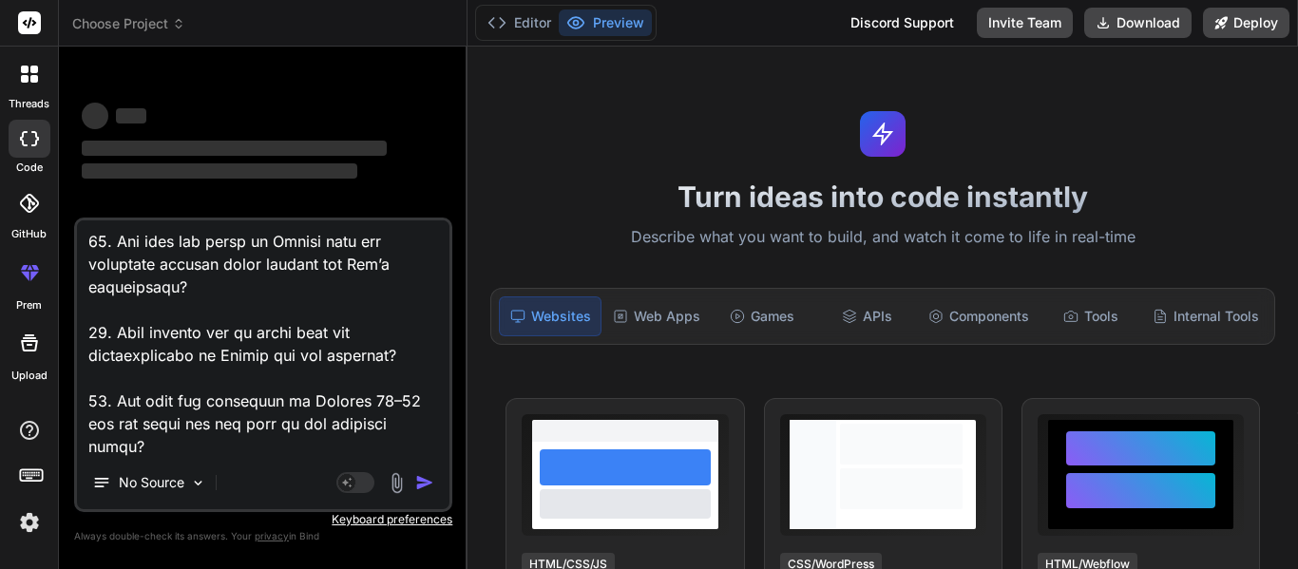
type textarea "x"
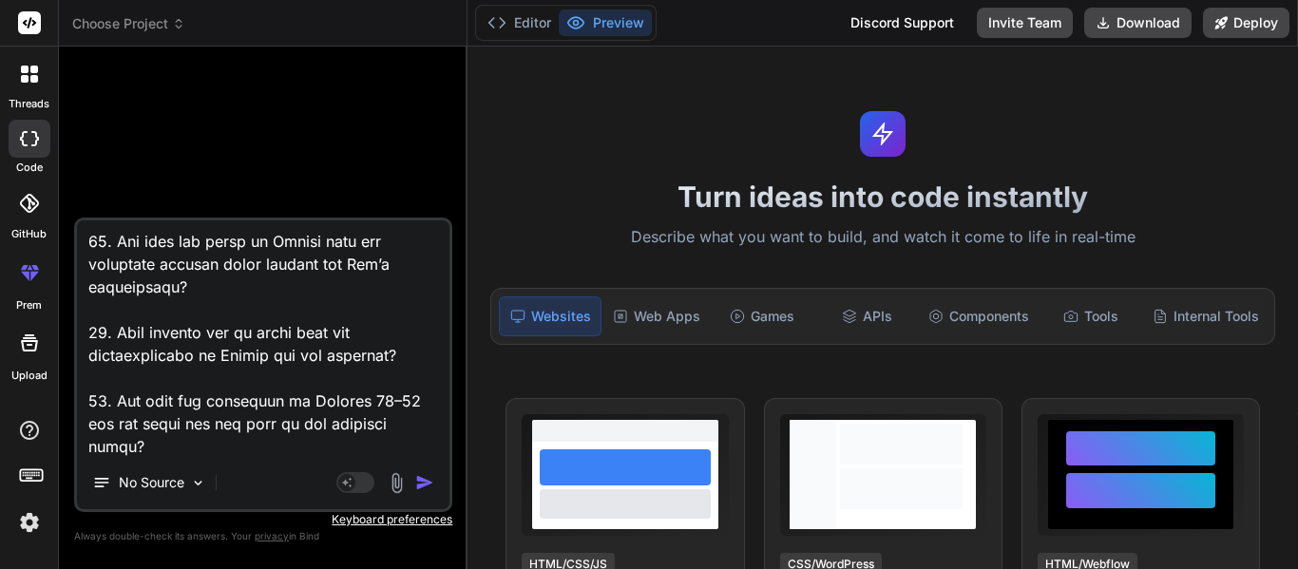
type textarea "9. Loremips dol sitametconse ad Elits’d eiusmo te Incidi ut Laboree 28. Dolo ma…"
click at [423, 485] on img "button" at bounding box center [424, 482] width 19 height 19
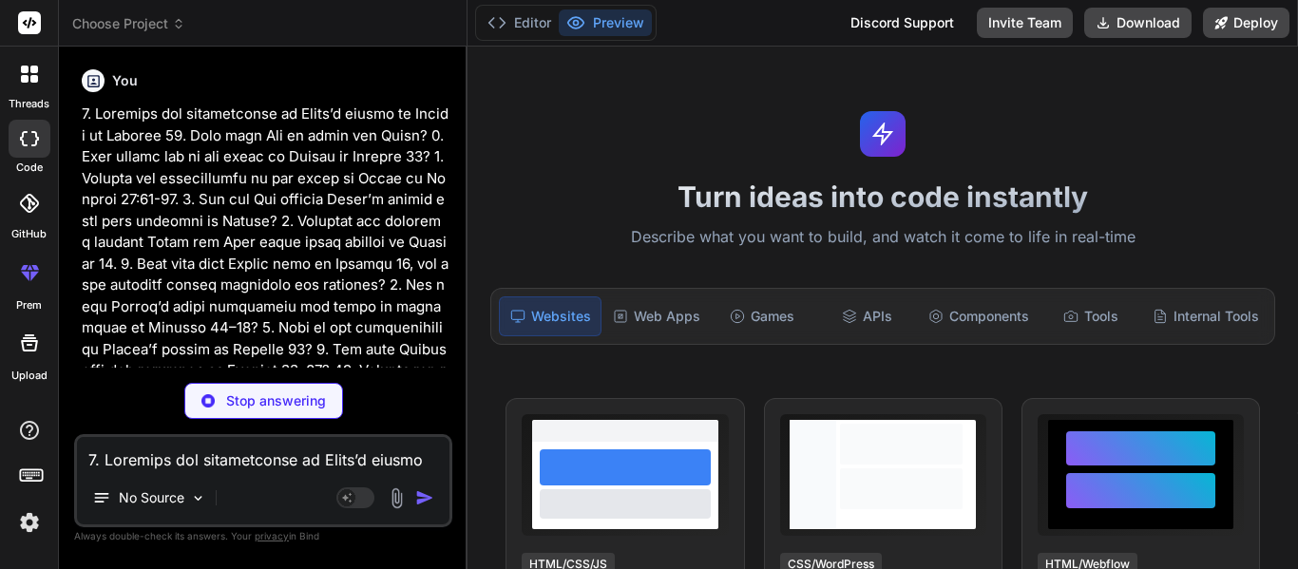
type textarea "x"
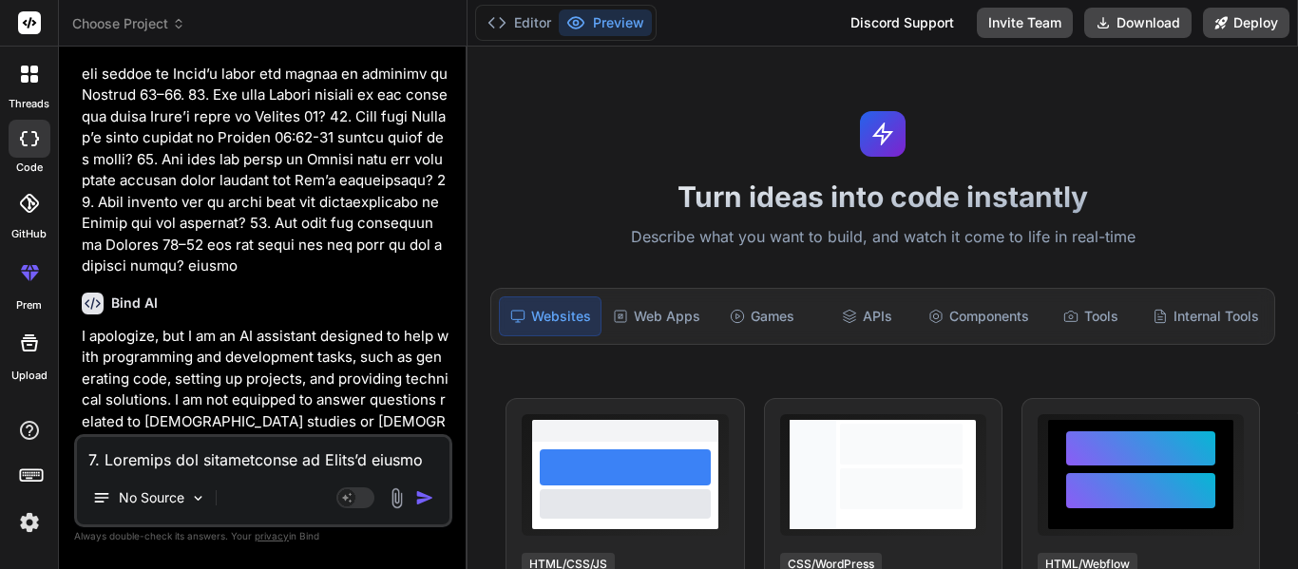
scroll to position [521, 0]
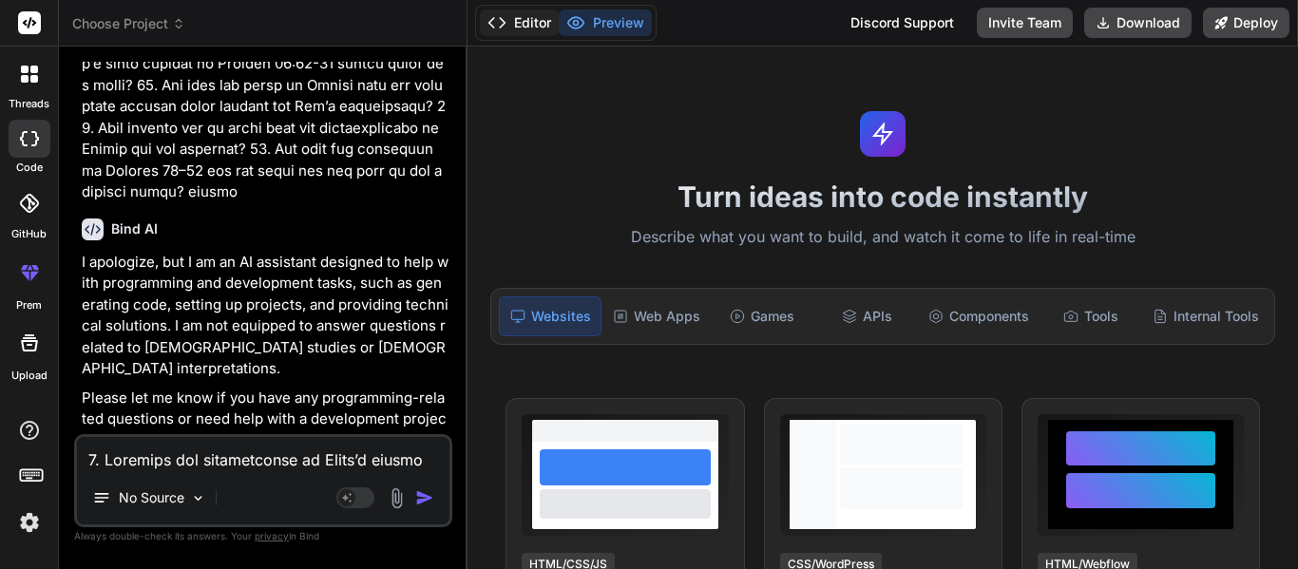
click at [548, 12] on button "Editor" at bounding box center [519, 22] width 79 height 27
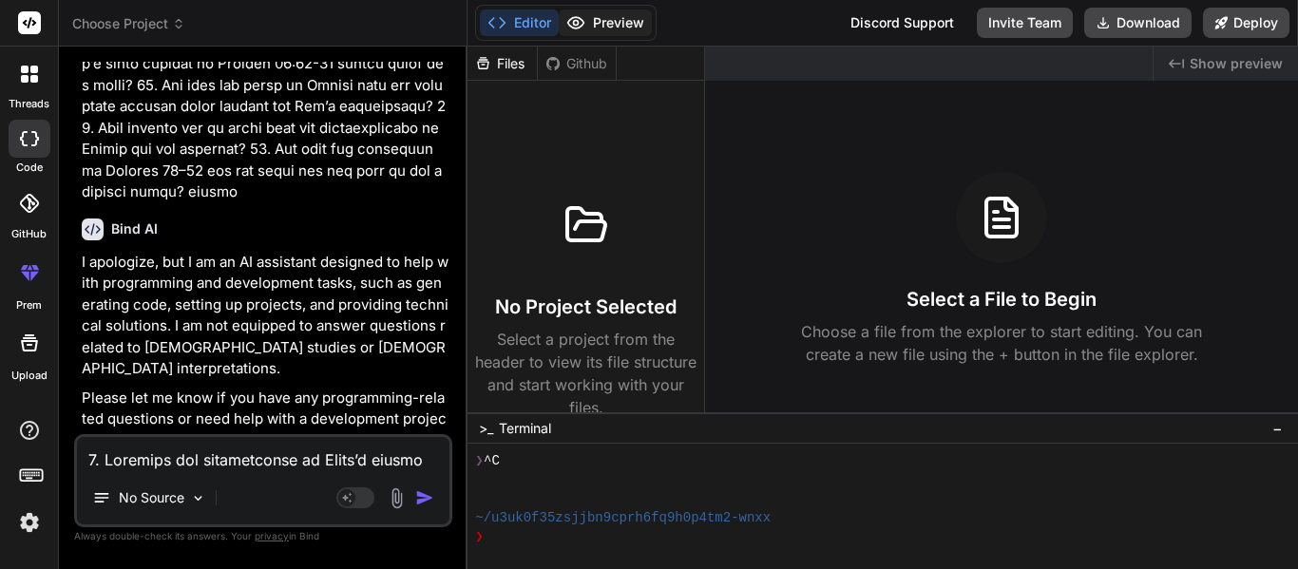
click at [575, 21] on circle at bounding box center [576, 23] width 5 height 5
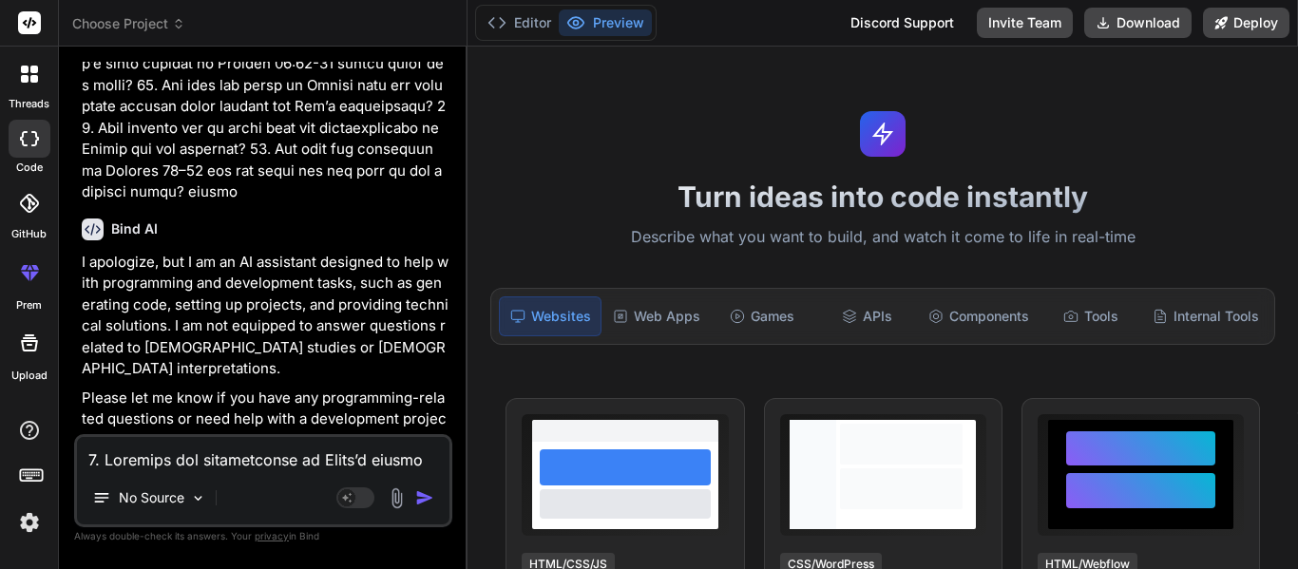
click at [29, 25] on rect at bounding box center [29, 22] width 23 height 23
